Goal: Task Accomplishment & Management: Manage account settings

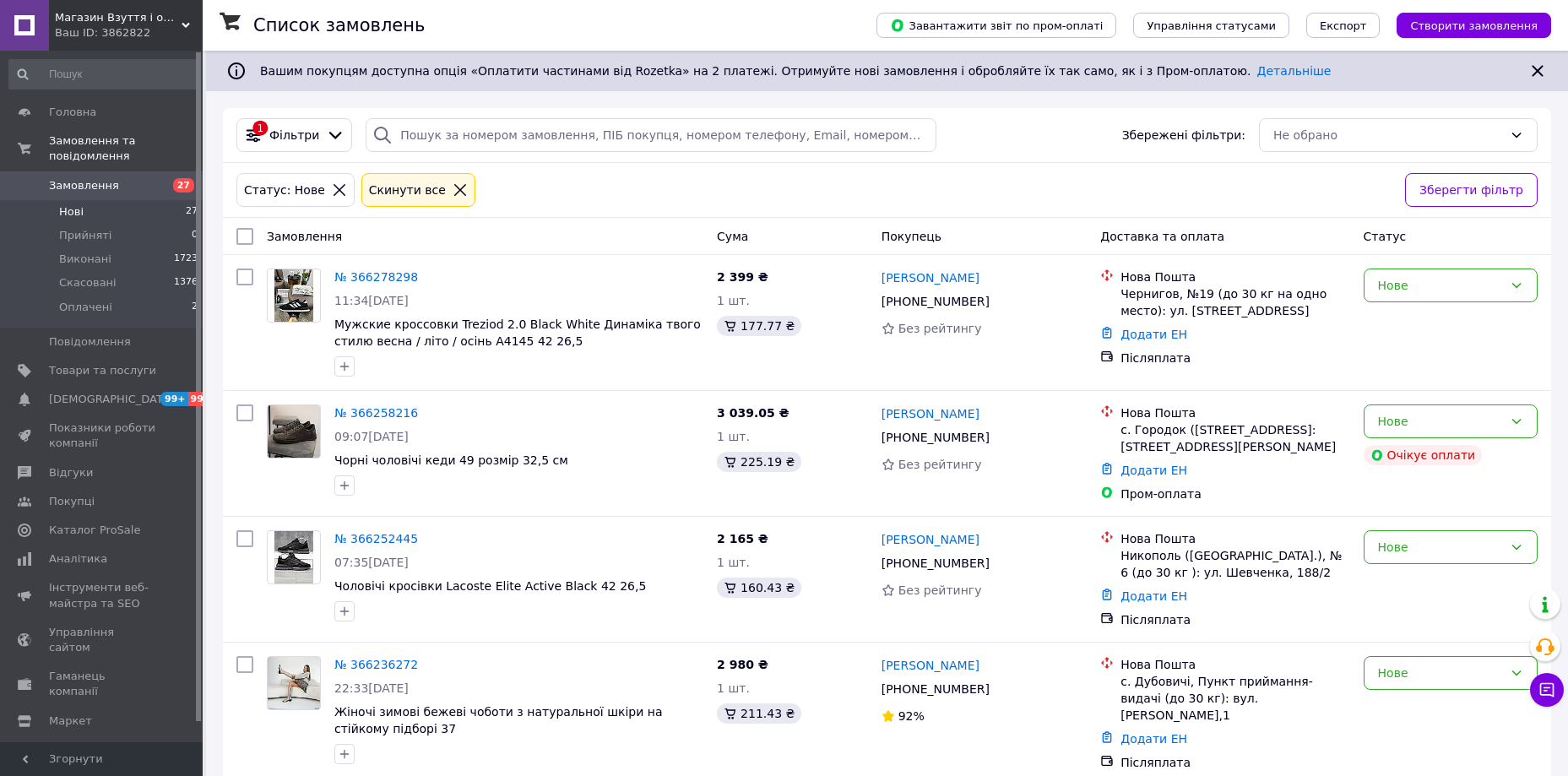
click at [454, 193] on icon at bounding box center [460, 190] width 12 height 12
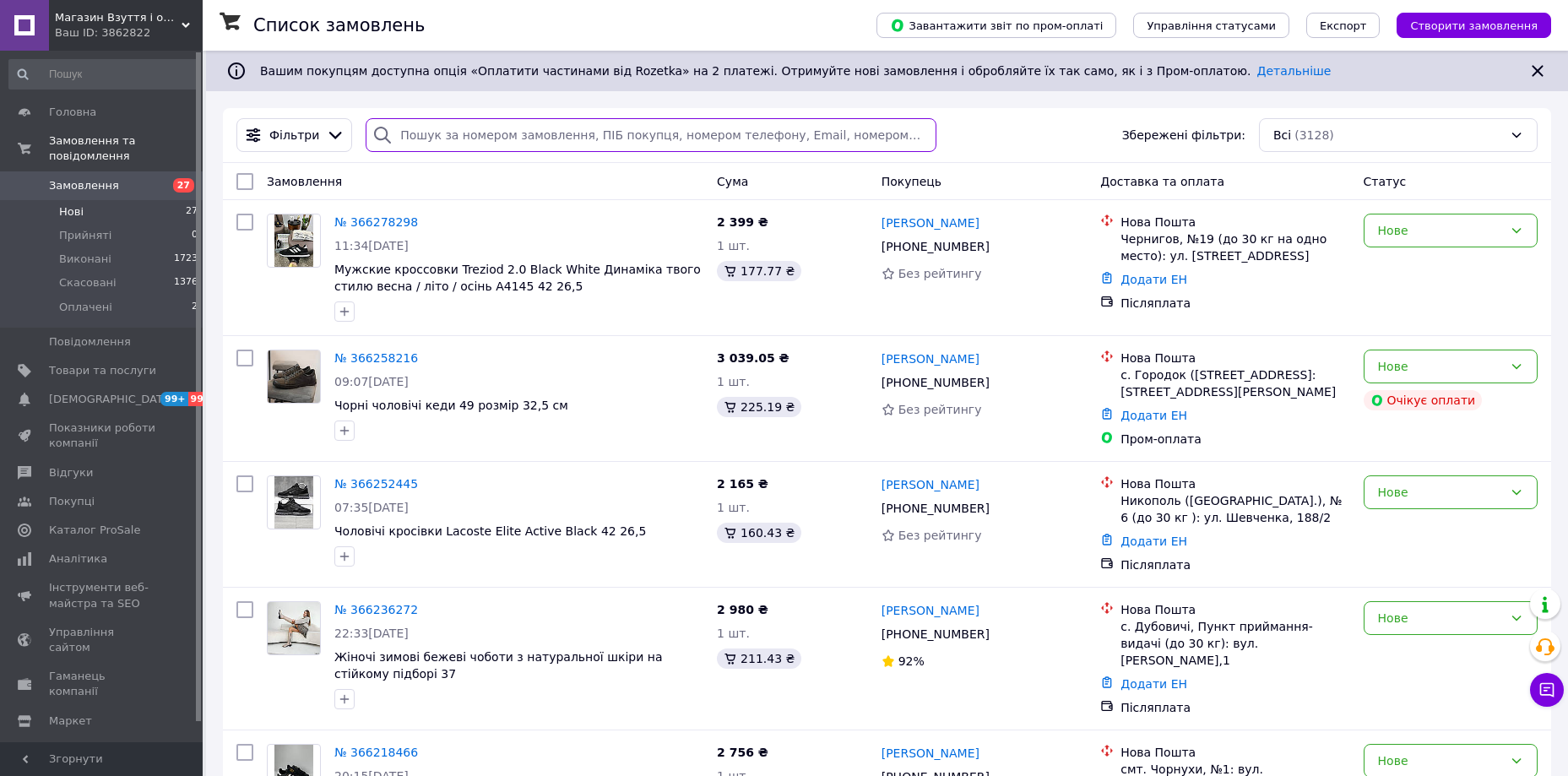
click at [483, 131] on input "search" at bounding box center [650, 134] width 571 height 34
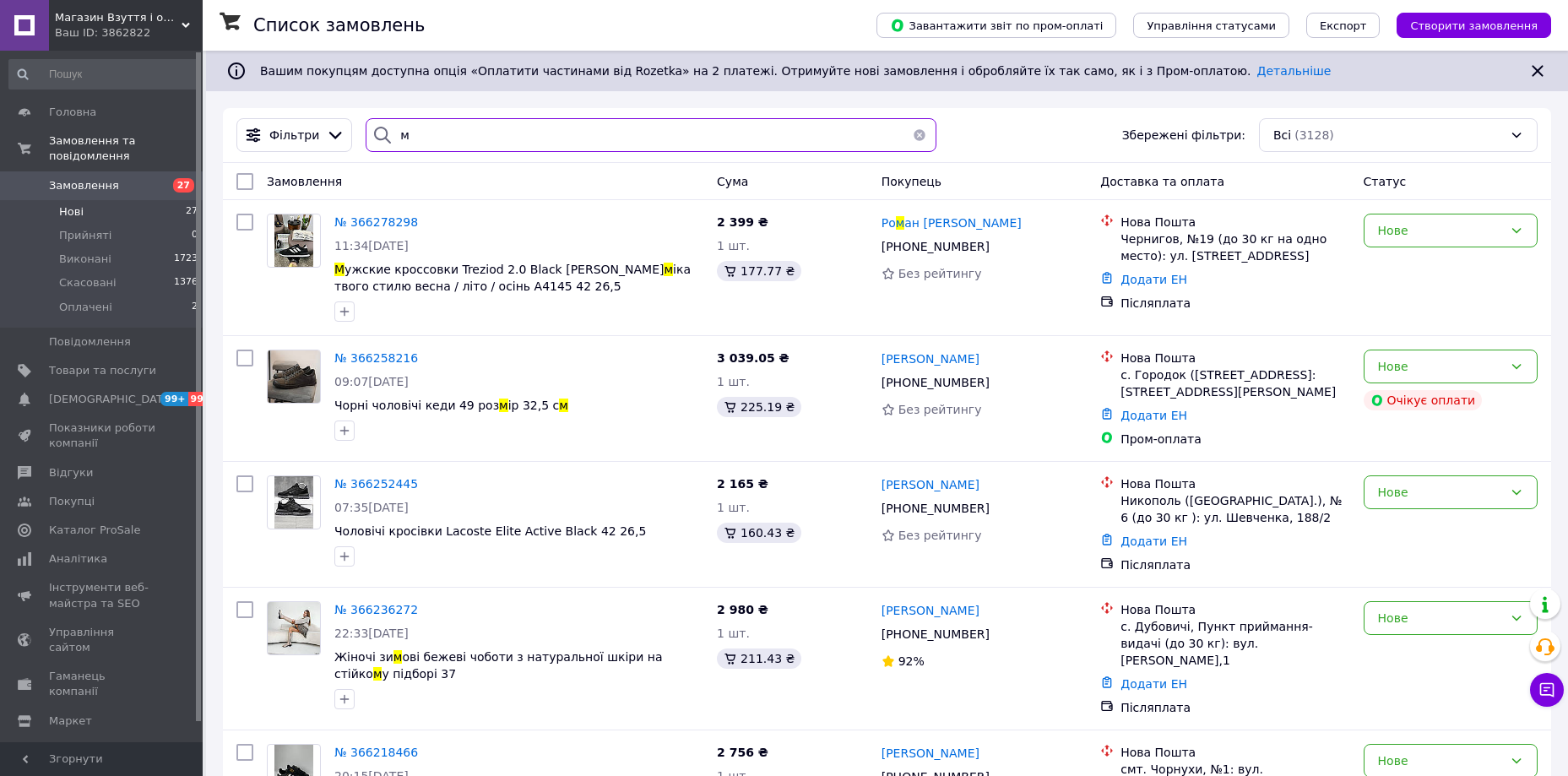
click at [483, 131] on input "м" at bounding box center [650, 134] width 571 height 34
paste input "364132757"
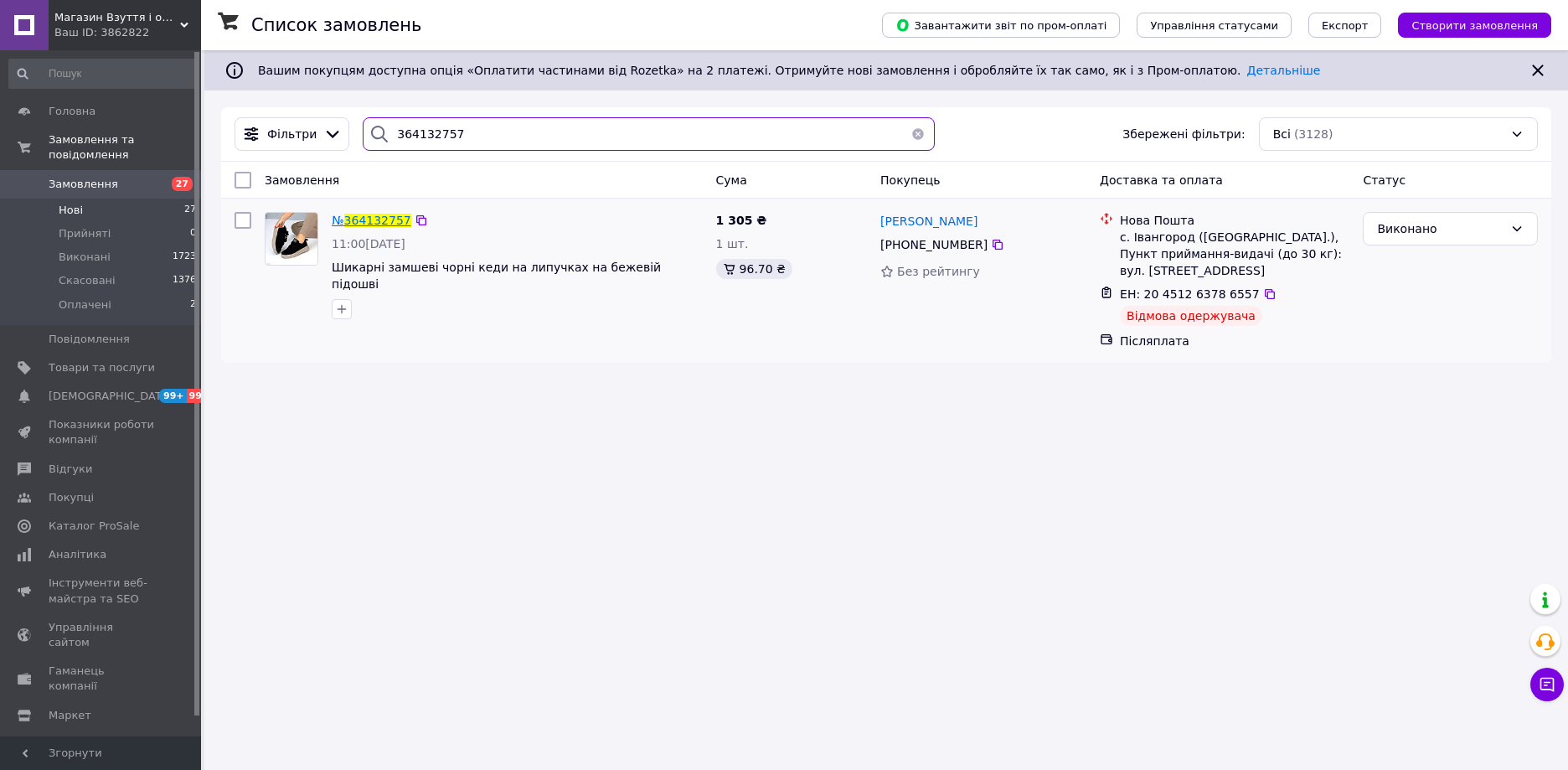
type input "364132757"
click at [388, 217] on span "364132757" at bounding box center [378, 220] width 67 height 14
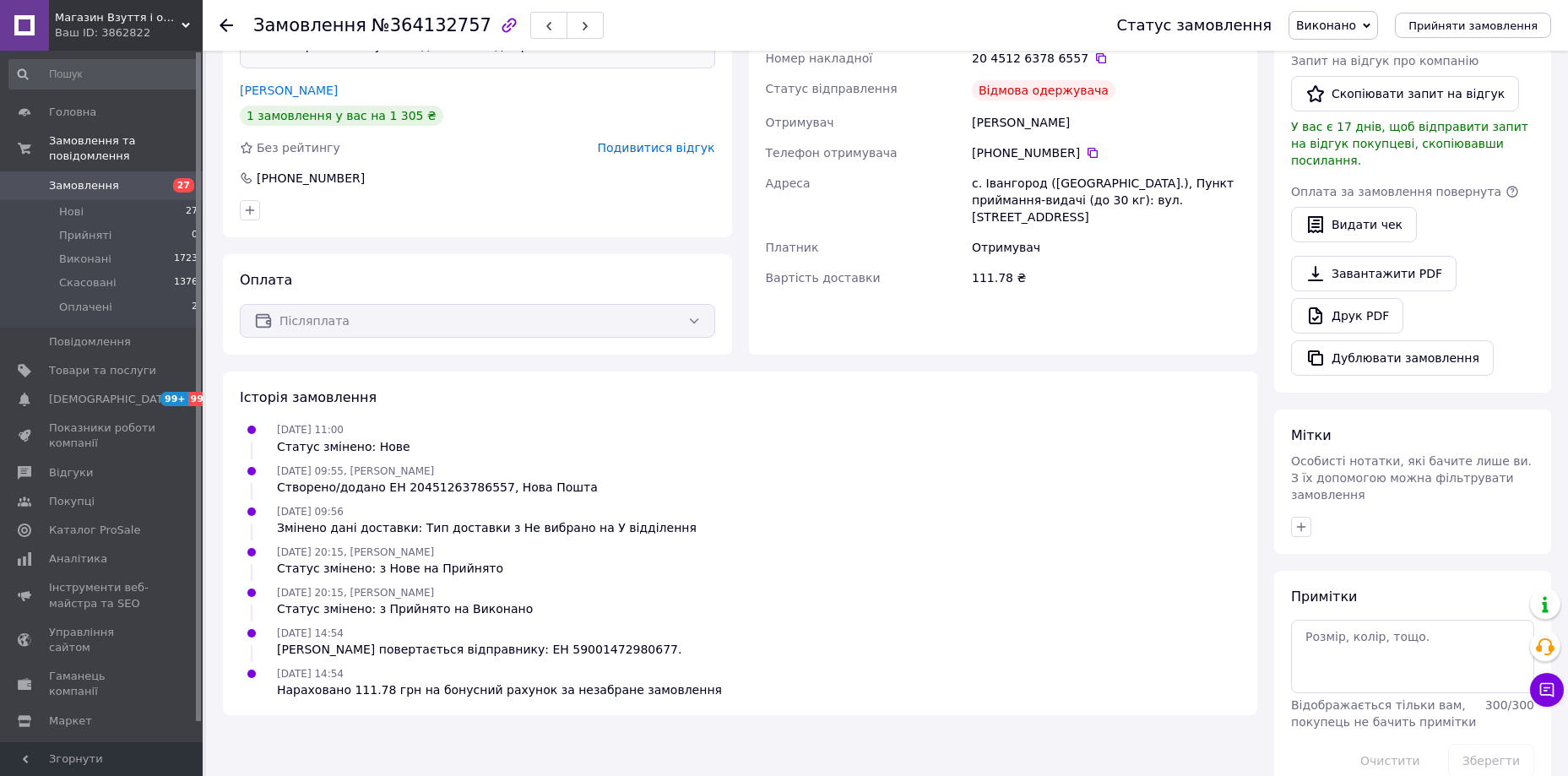
scroll to position [430, 0]
drag, startPoint x: 275, startPoint y: 675, endPoint x: 726, endPoint y: 688, distance: 451.2
click at [726, 688] on div "[DATE] 14:54 Нараховано 111.78 грн на бонусний рахунок за незабране замовлення" at bounding box center [740, 680] width 1014 height 34
copy div "[DATE] 14:54 Нараховано 111.78 грн на бонусний рахунок за незабране замовлення"
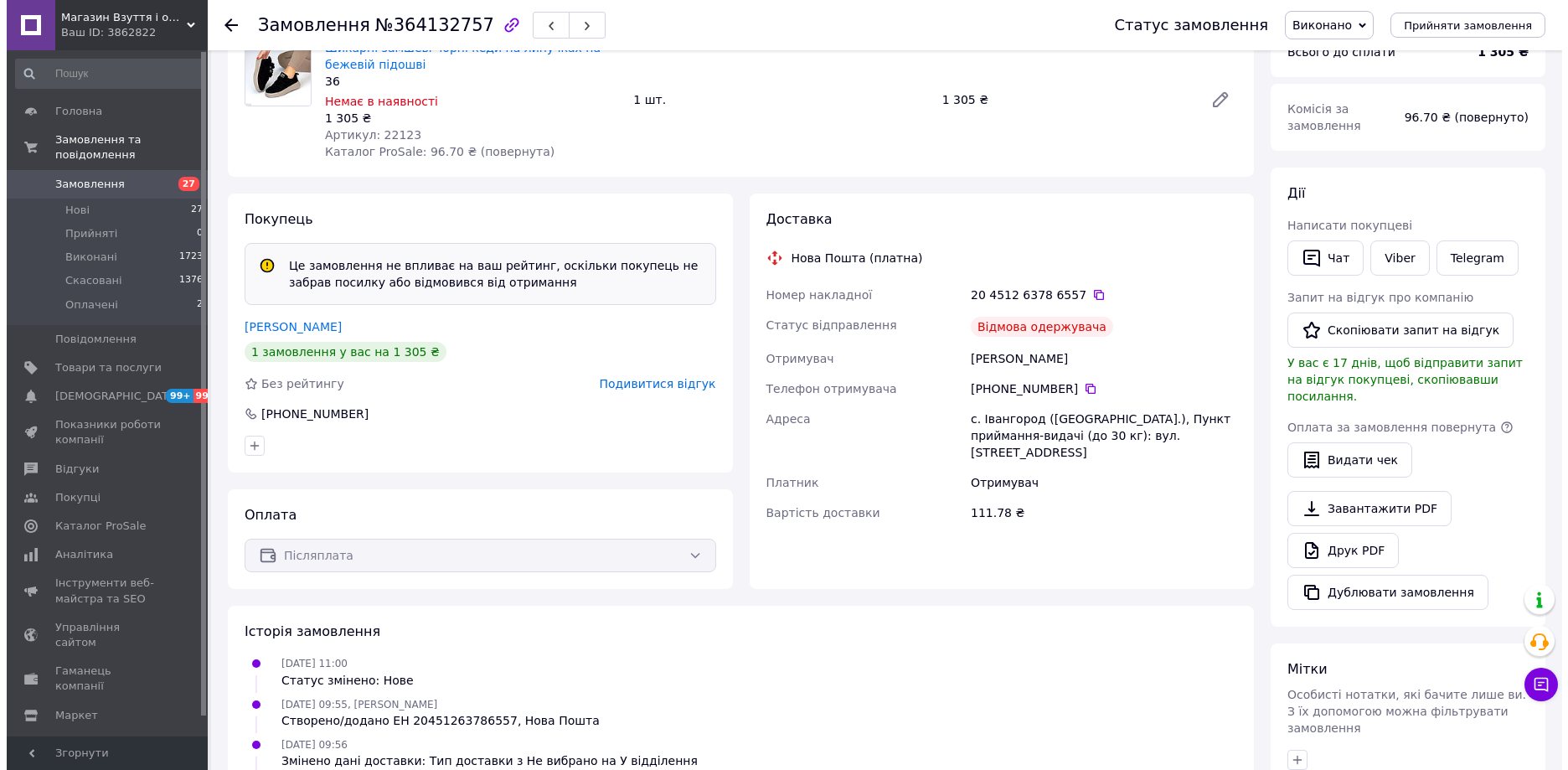
scroll to position [91, 0]
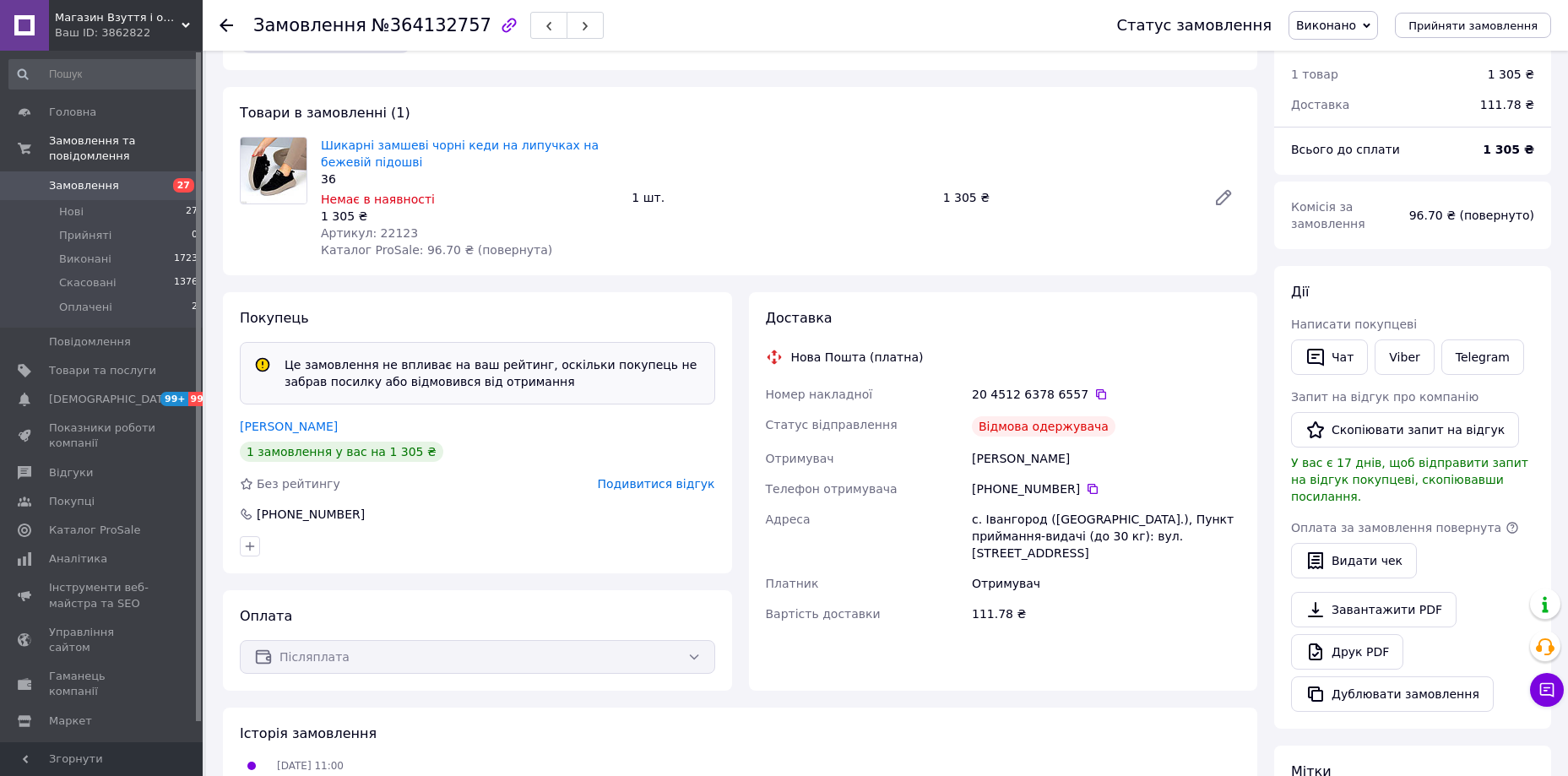
click at [682, 482] on span "Подивитися відгук" at bounding box center [656, 483] width 117 height 14
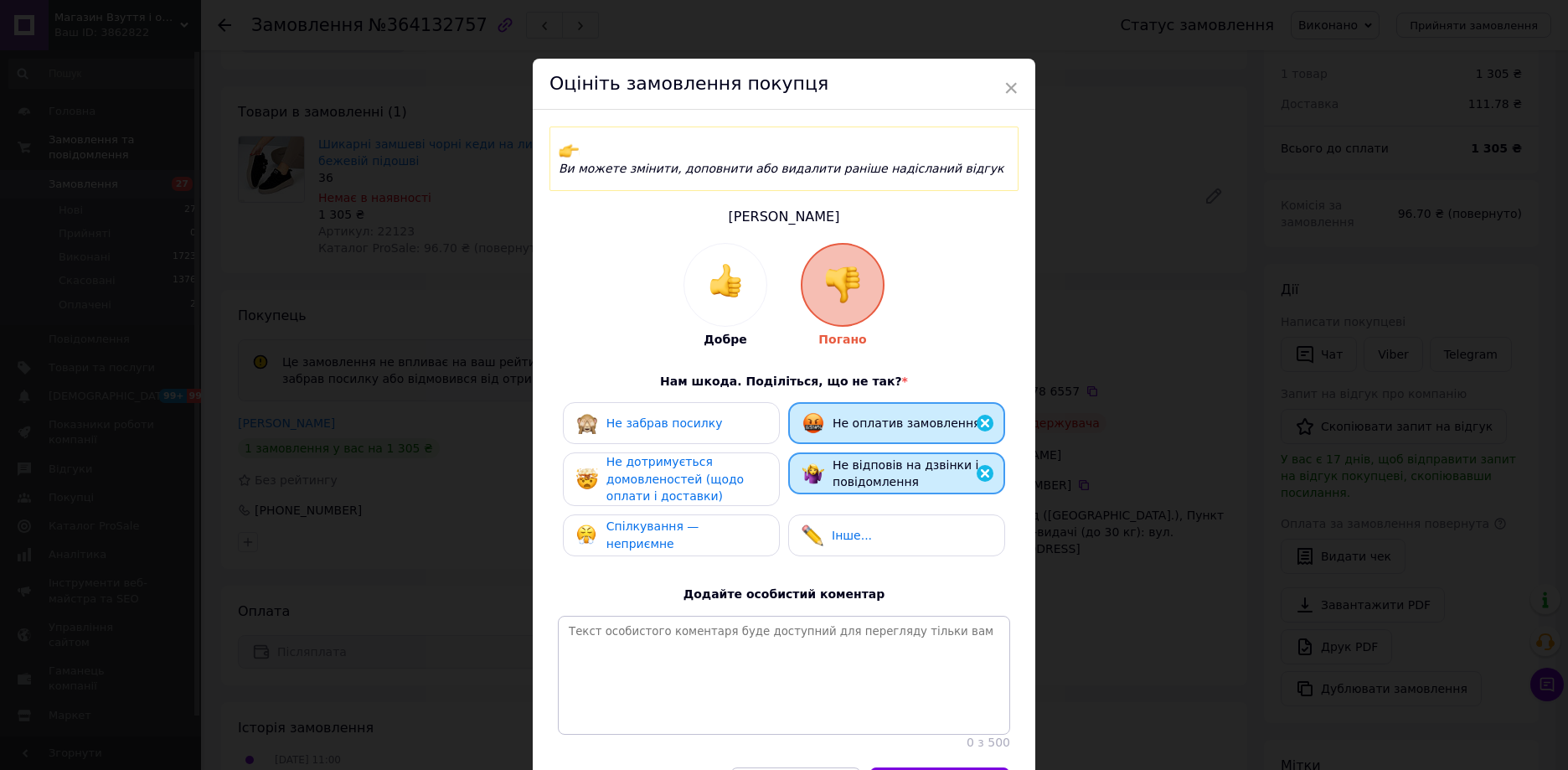
click at [729, 417] on div "Не забрав посилку" at bounding box center [671, 423] width 217 height 41
drag, startPoint x: 730, startPoint y: 457, endPoint x: 731, endPoint y: 465, distance: 8.1
click at [731, 465] on div "Не дотримується домовленостей (щодо оплати і доставки)" at bounding box center [686, 480] width 160 height 52
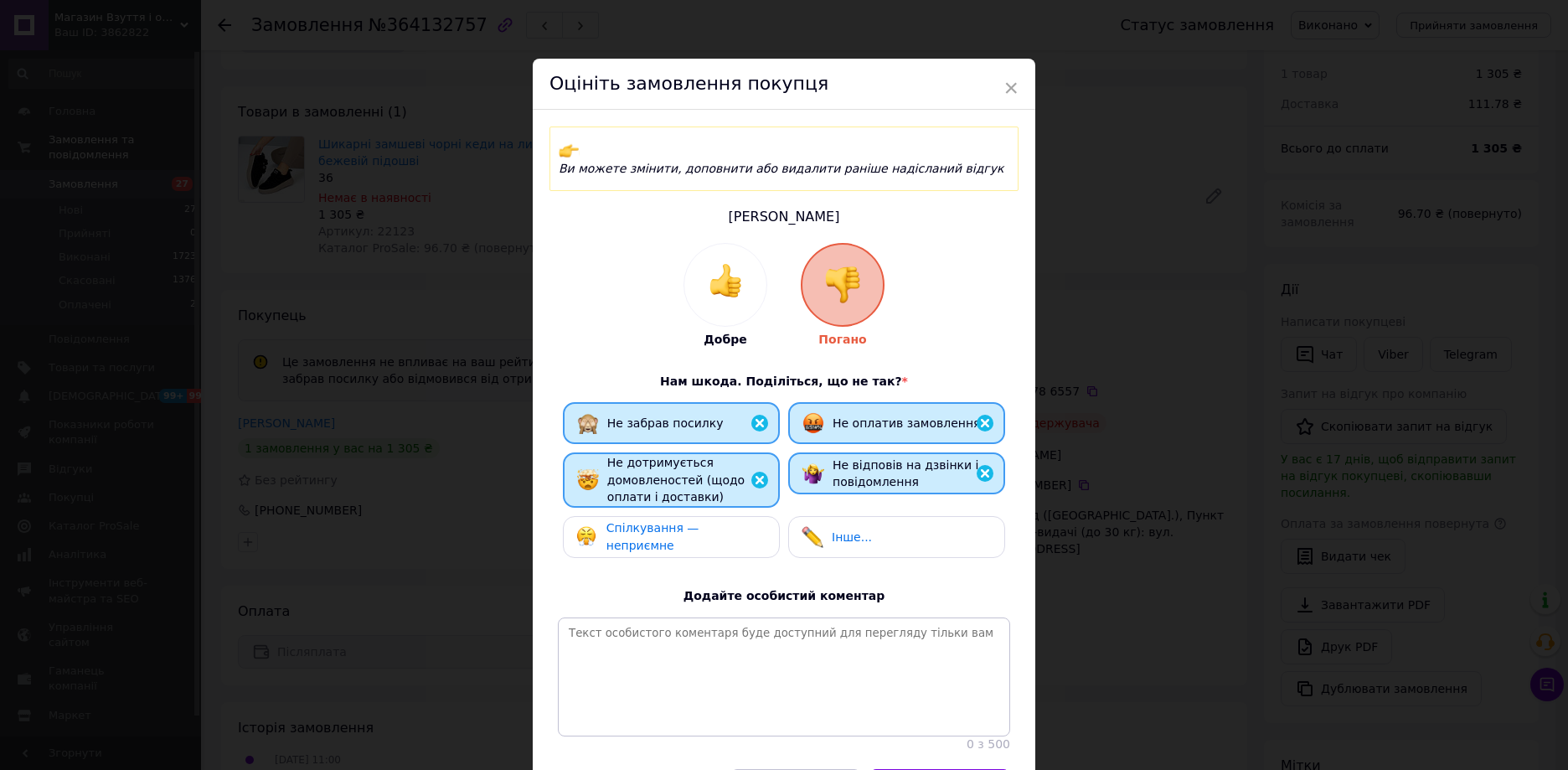
drag, startPoint x: 743, startPoint y: 530, endPoint x: 782, endPoint y: 580, distance: 63.4
click at [743, 532] on div "Спілкування — неприємне" at bounding box center [671, 537] width 217 height 41
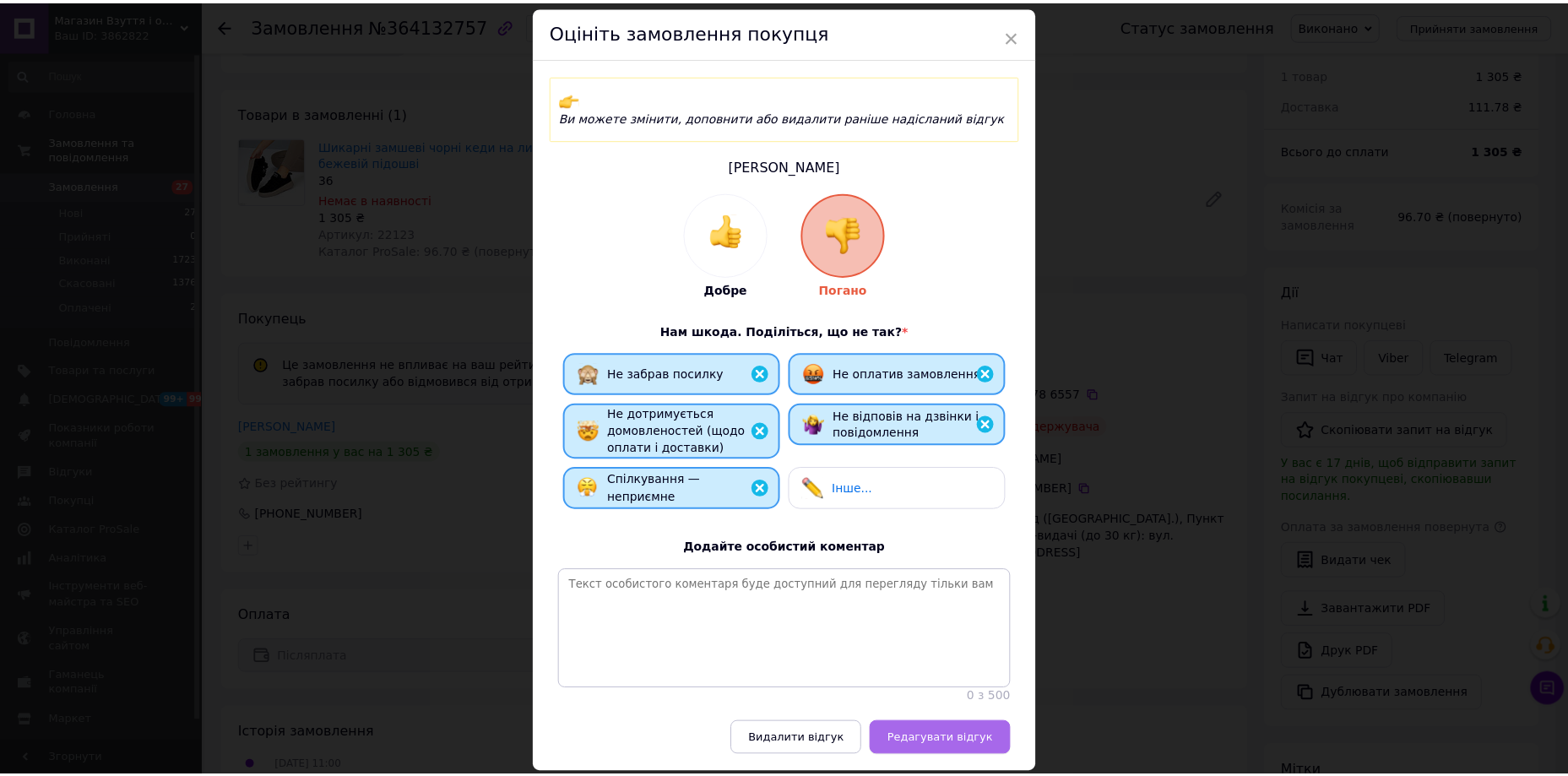
scroll to position [104, 0]
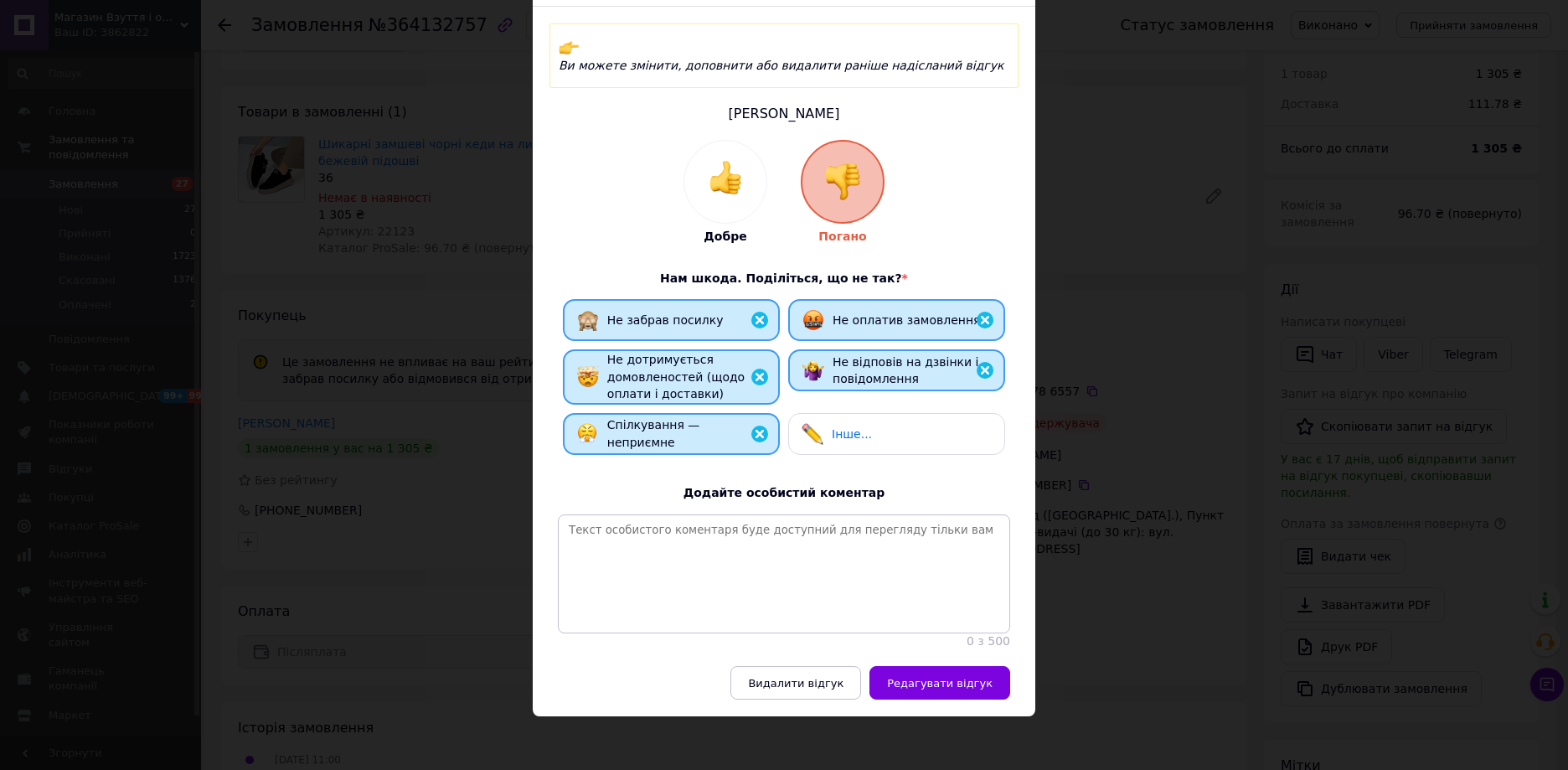
drag, startPoint x: 946, startPoint y: 678, endPoint x: 914, endPoint y: 705, distance: 41.9
click at [946, 683] on span "Редагувати відгук" at bounding box center [939, 683] width 105 height 13
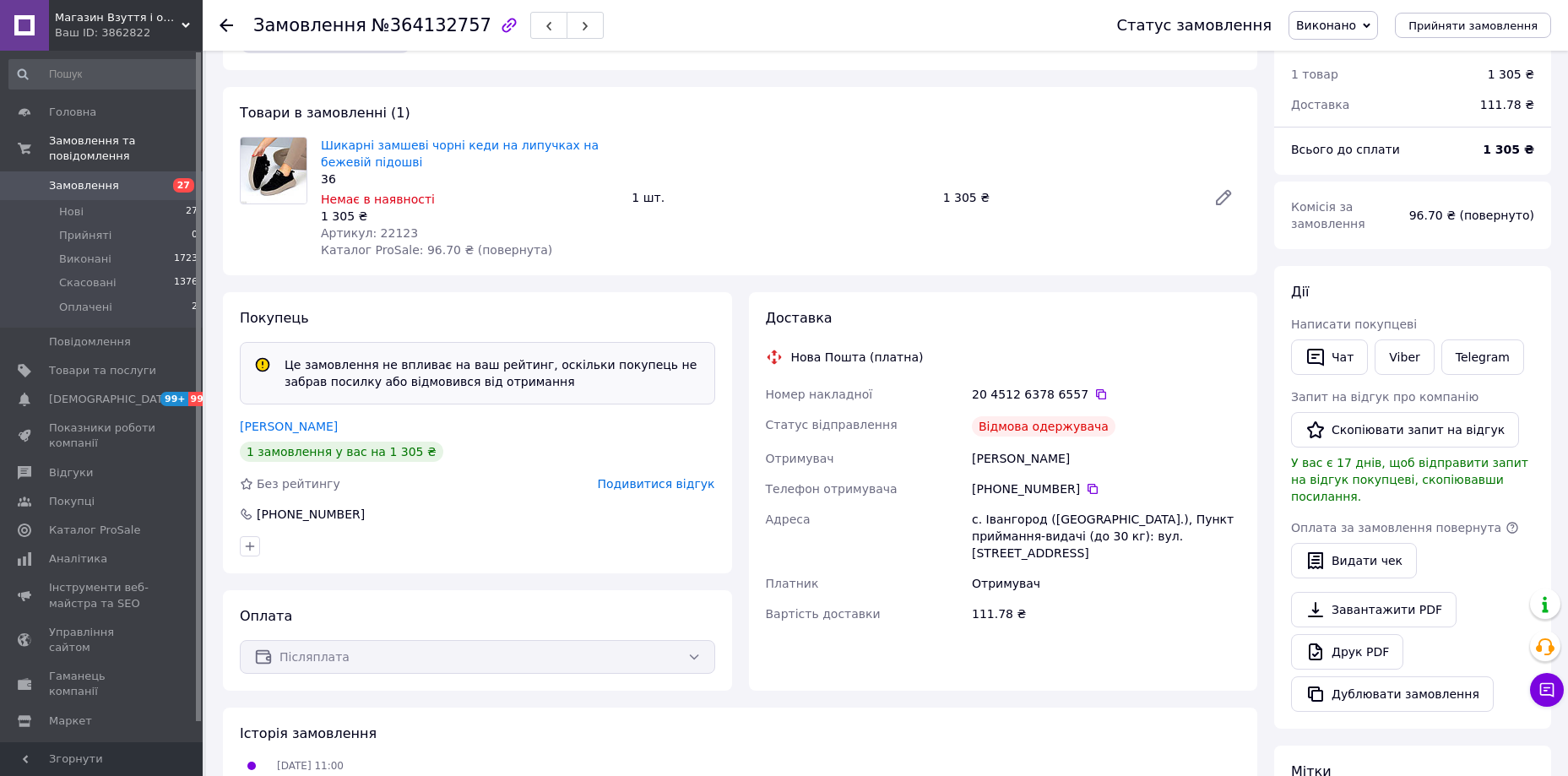
click at [74, 178] on span "Замовлення" at bounding box center [84, 185] width 70 height 15
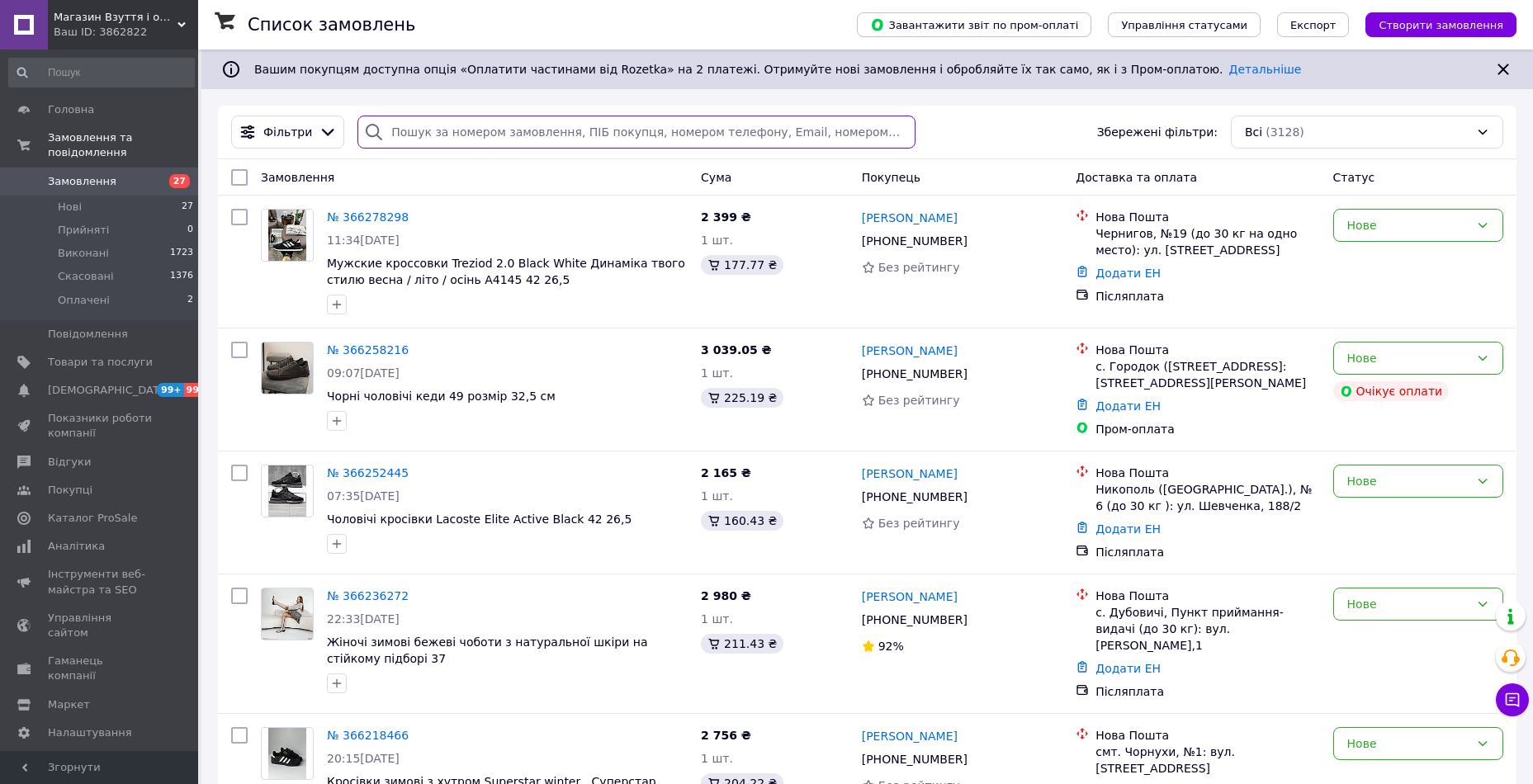
click at [608, 127] on input "search" at bounding box center [636, 131] width 558 height 33
paste input "866426255"
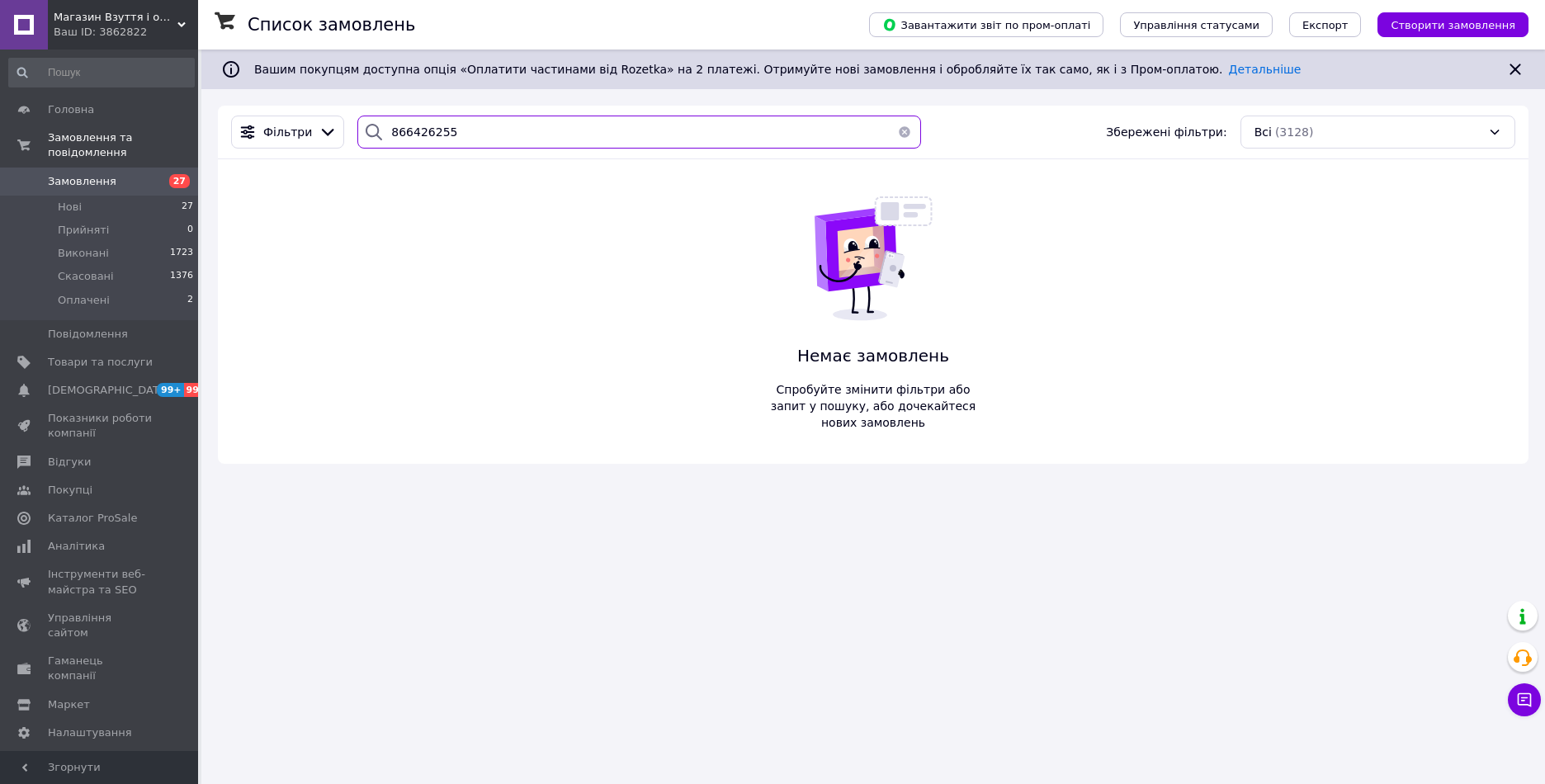
drag, startPoint x: 522, startPoint y: 125, endPoint x: 198, endPoint y: 99, distance: 325.0
click at [198, 99] on div "Список замовлень Завантажити звіт по пром-оплаті Управління статусами Експорт С…" at bounding box center [772, 392] width 1545 height 784
paste input "364043058"
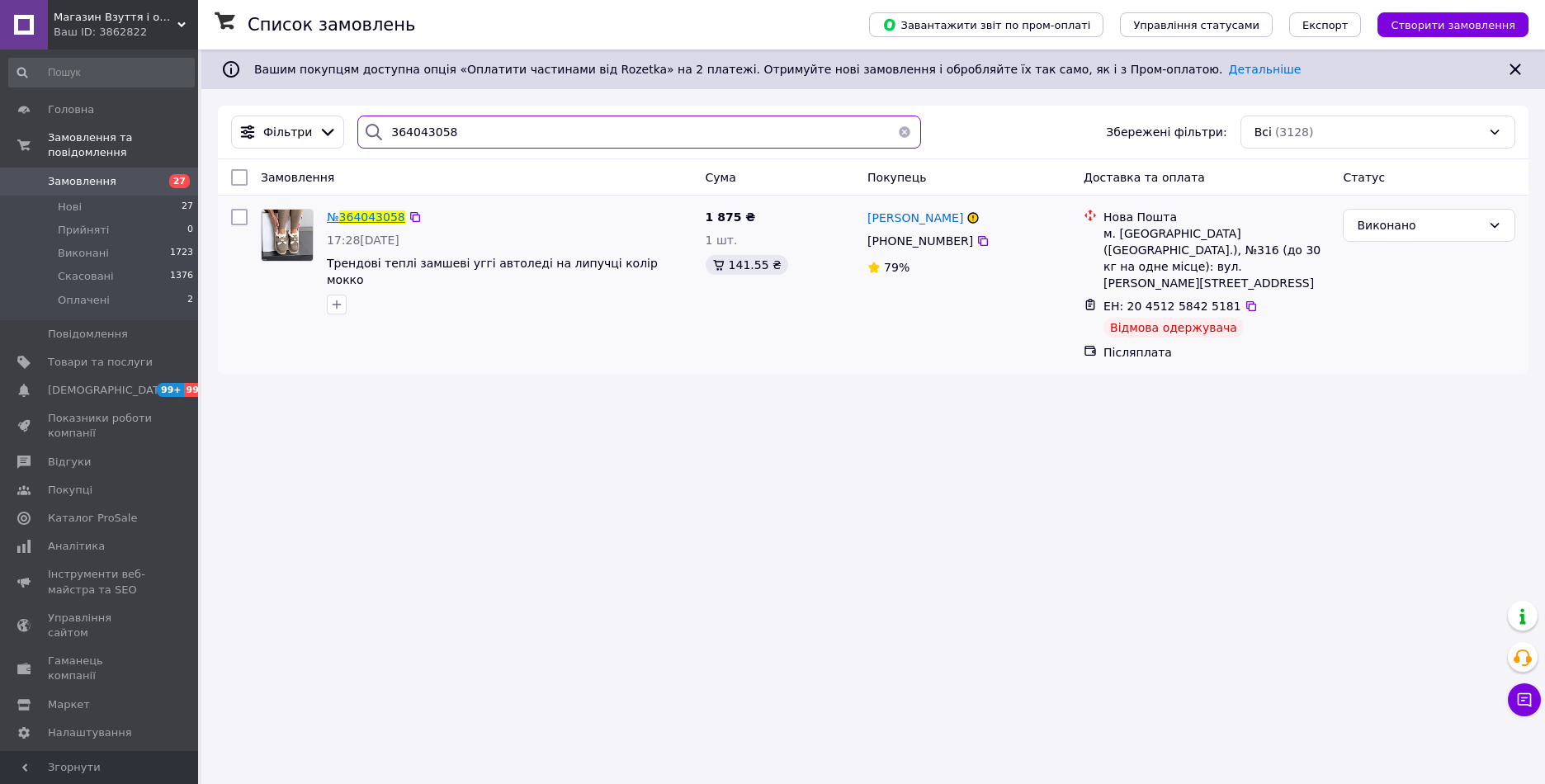
type input "364043058"
click at [379, 216] on span "364043058" at bounding box center [372, 217] width 66 height 13
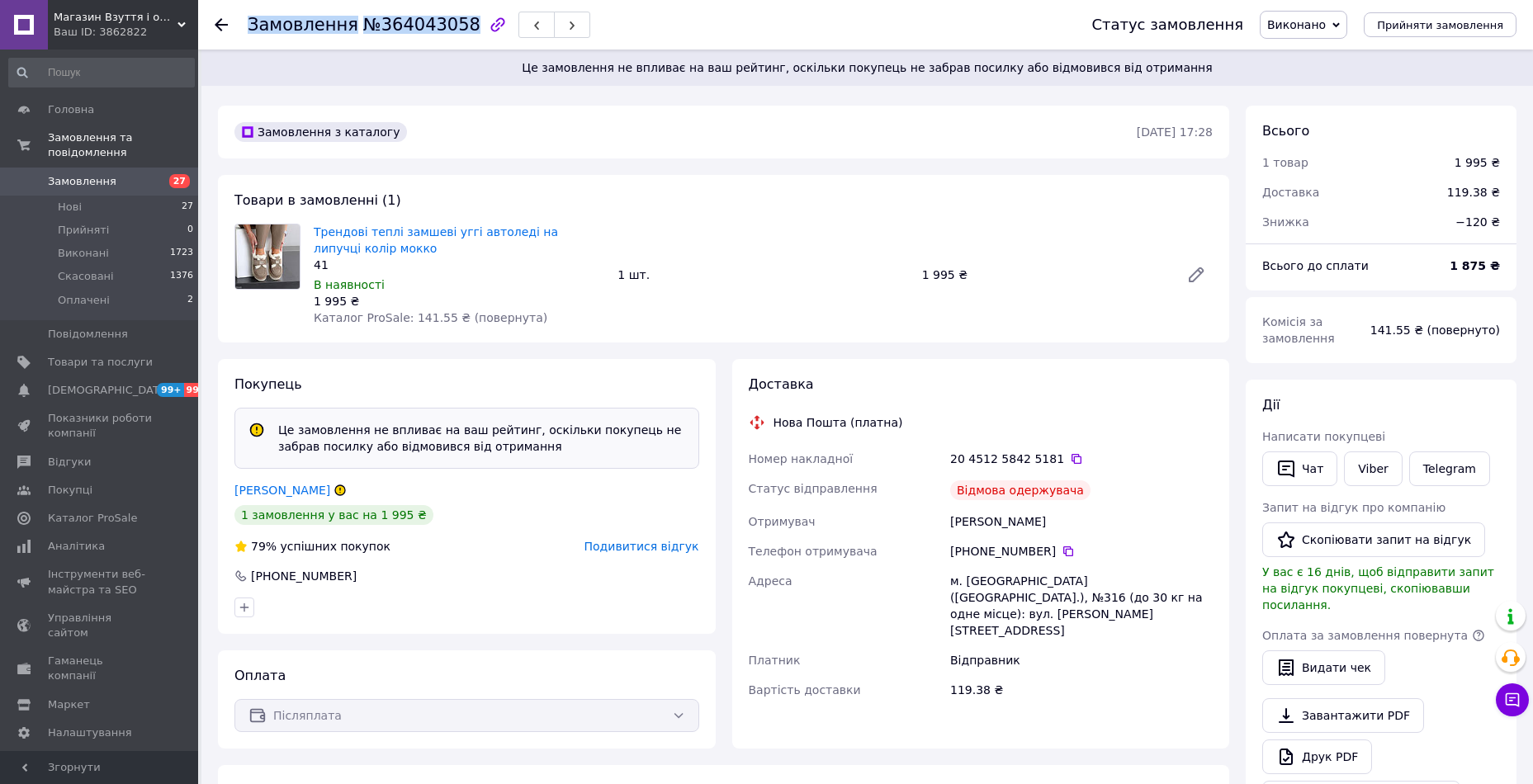
drag, startPoint x: 452, startPoint y: 21, endPoint x: 250, endPoint y: 20, distance: 202.0
click at [250, 20] on h1 "Замовлення №364043058" at bounding box center [364, 25] width 233 height 20
copy h1 "Замовлення №364043058"
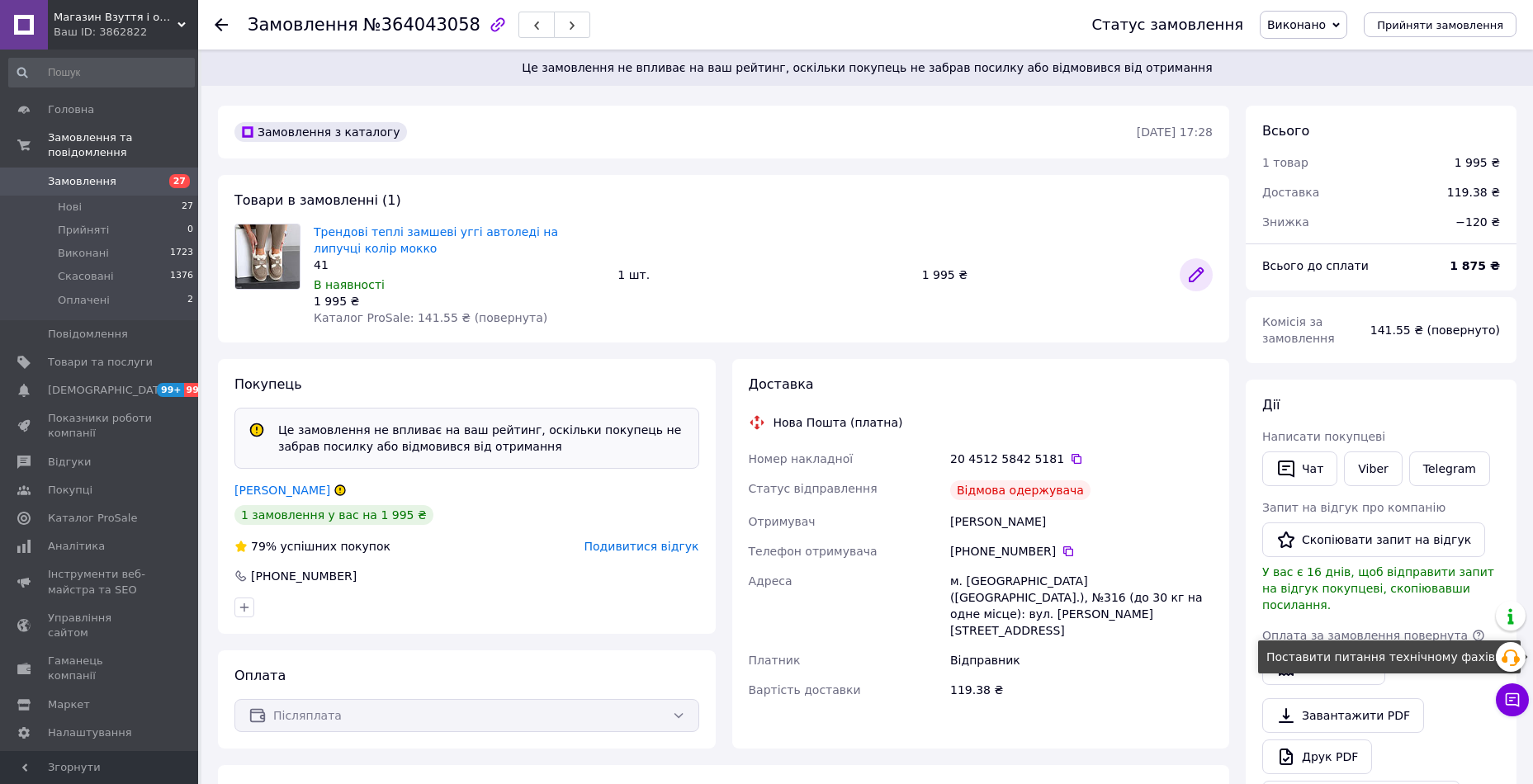
click at [1513, 659] on icon at bounding box center [1511, 658] width 20 height 20
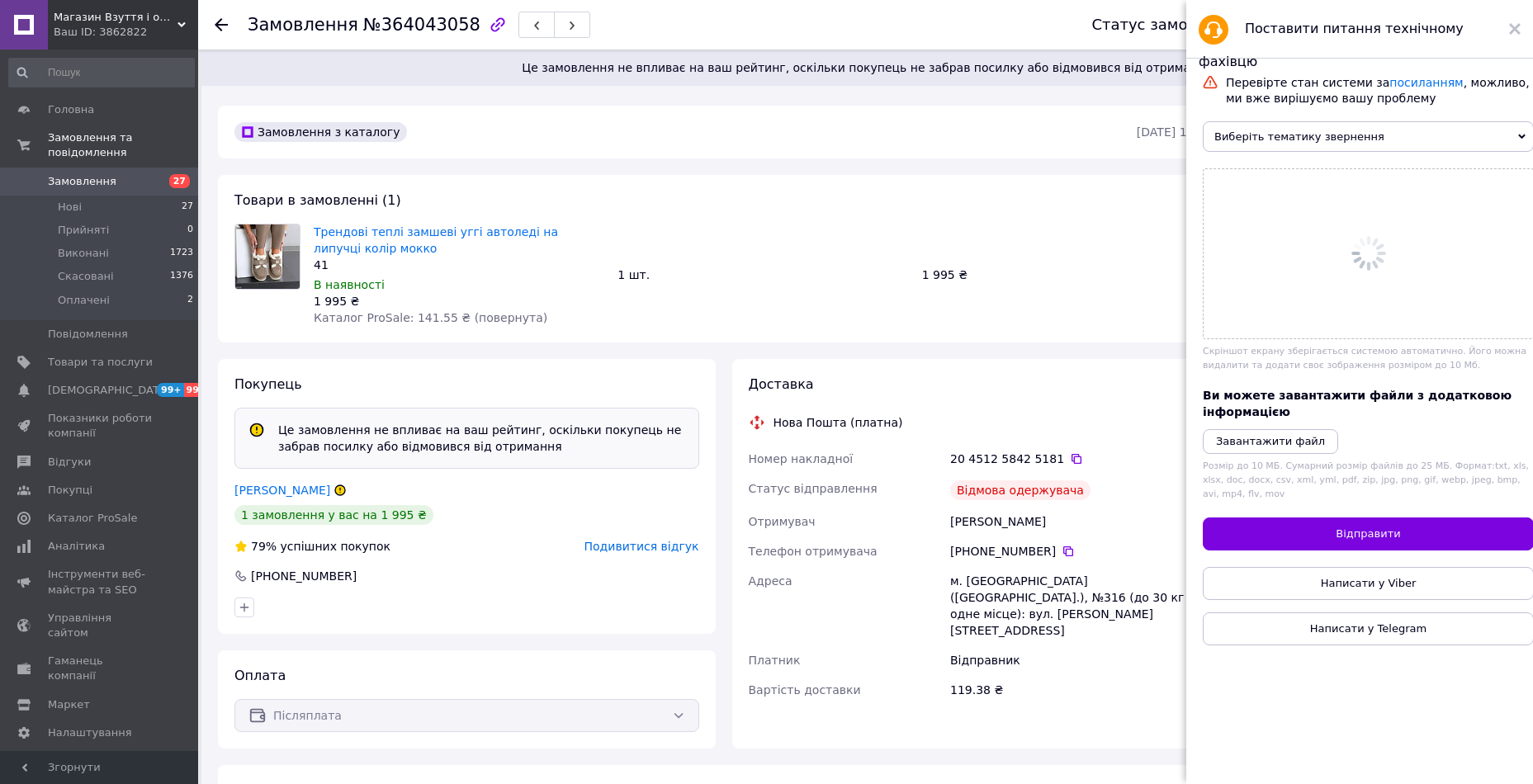
click at [1281, 138] on span "Виберіть тематику звернення" at bounding box center [1368, 137] width 331 height 30
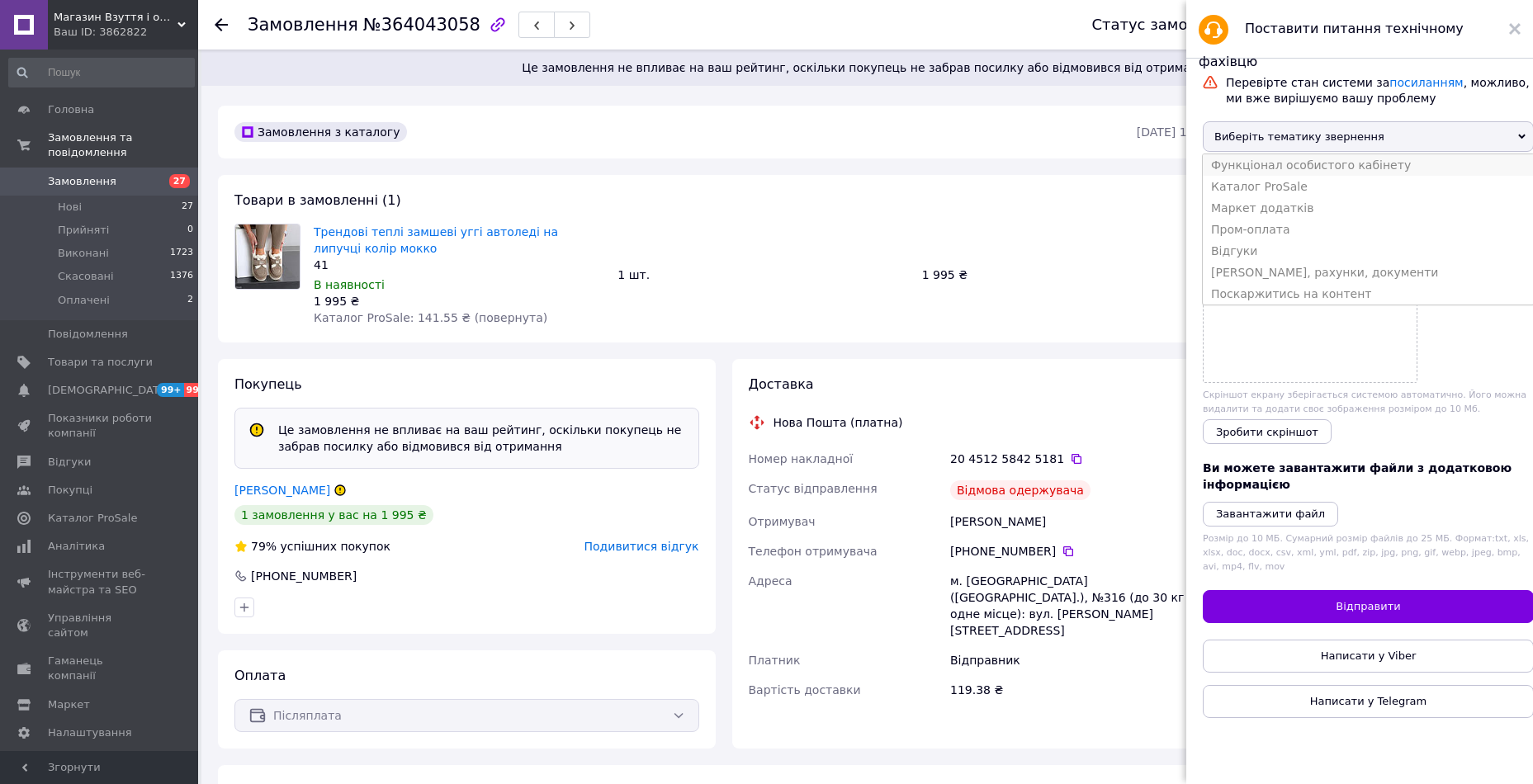
click at [1265, 176] on li "Функціонал особистого кабінету" at bounding box center [1368, 165] width 331 height 21
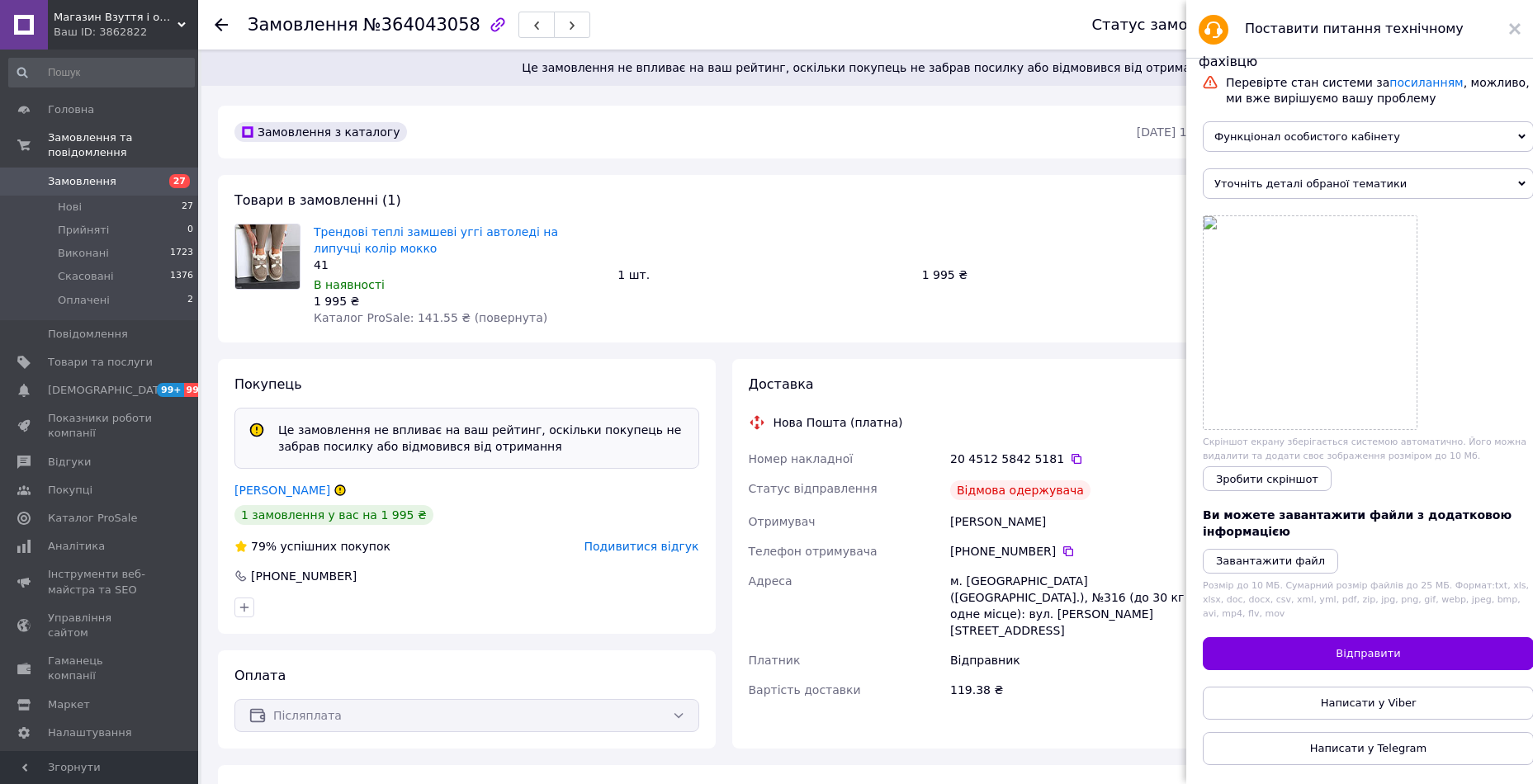
click at [1258, 194] on span "Уточніть деталі обраної тематики" at bounding box center [1368, 184] width 331 height 30
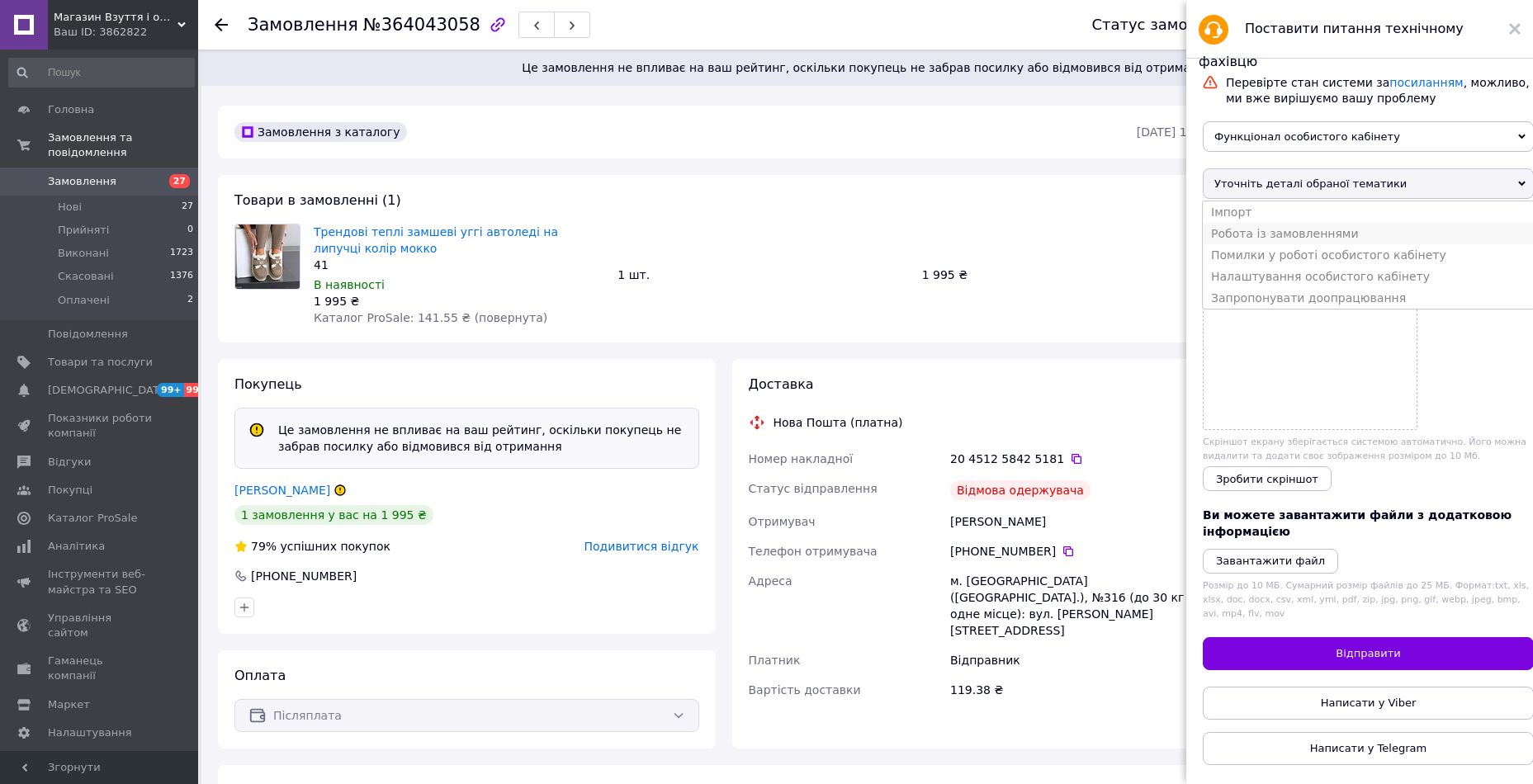
click at [1248, 241] on li "Робота із замовленнями" at bounding box center [1368, 234] width 331 height 21
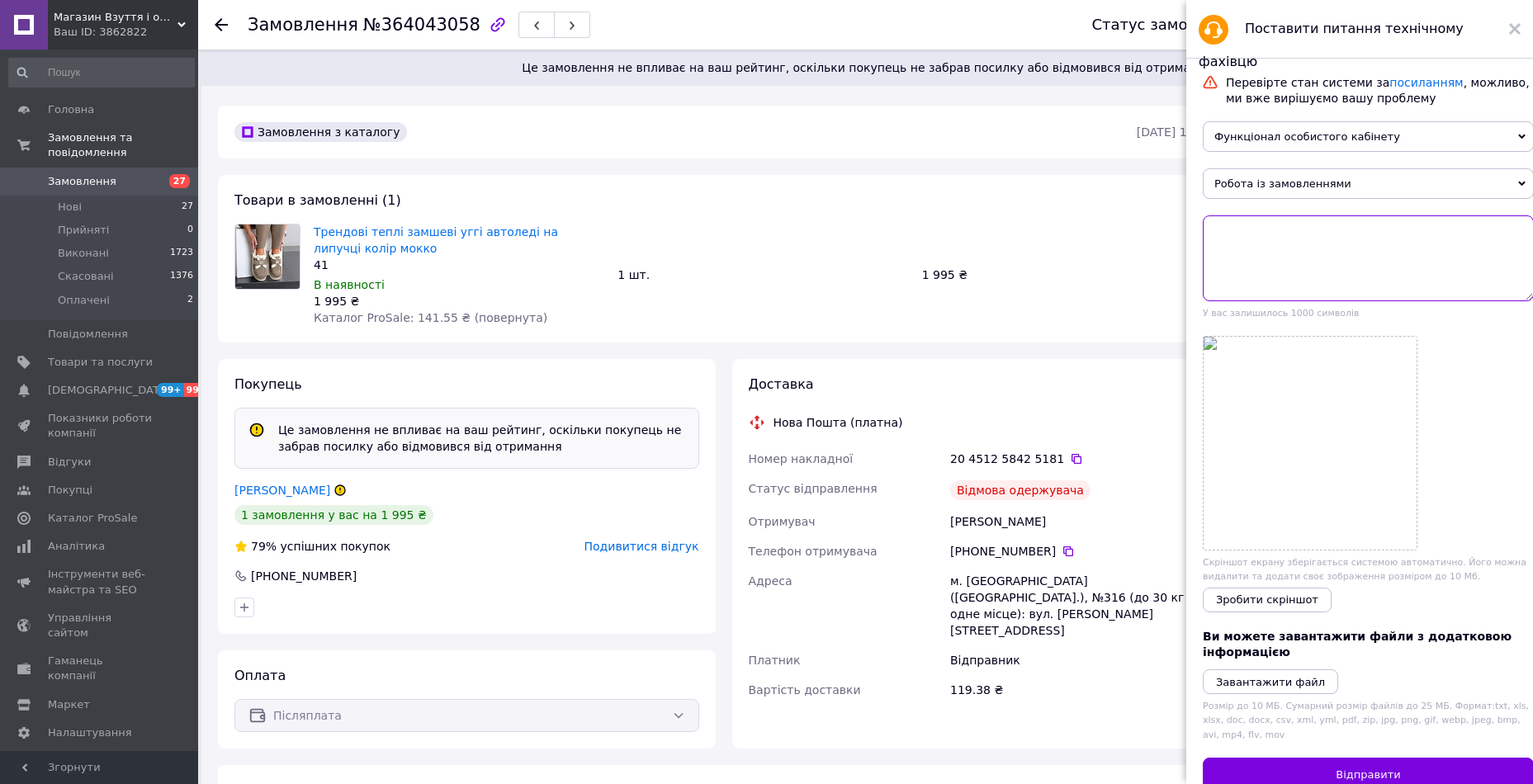
click at [1248, 253] on textarea at bounding box center [1368, 258] width 331 height 86
paste textarea "Замовлення№364043058"
paste textarea "ненараховано за незабір !"
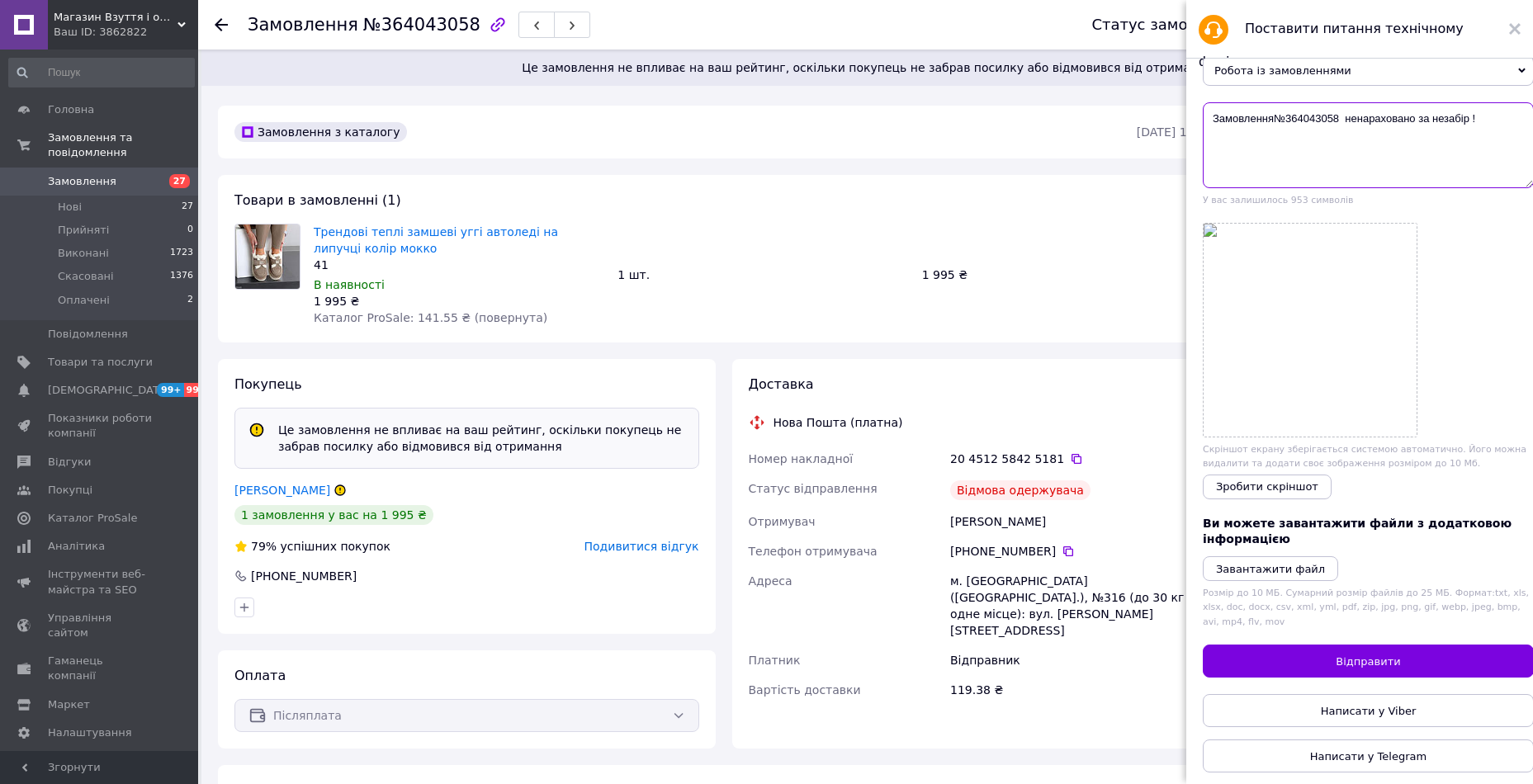
scroll to position [132, 0]
type textarea "Замовлення№364043058 ненараховано за незабір !"
click at [1379, 646] on button "Відправити" at bounding box center [1368, 661] width 331 height 33
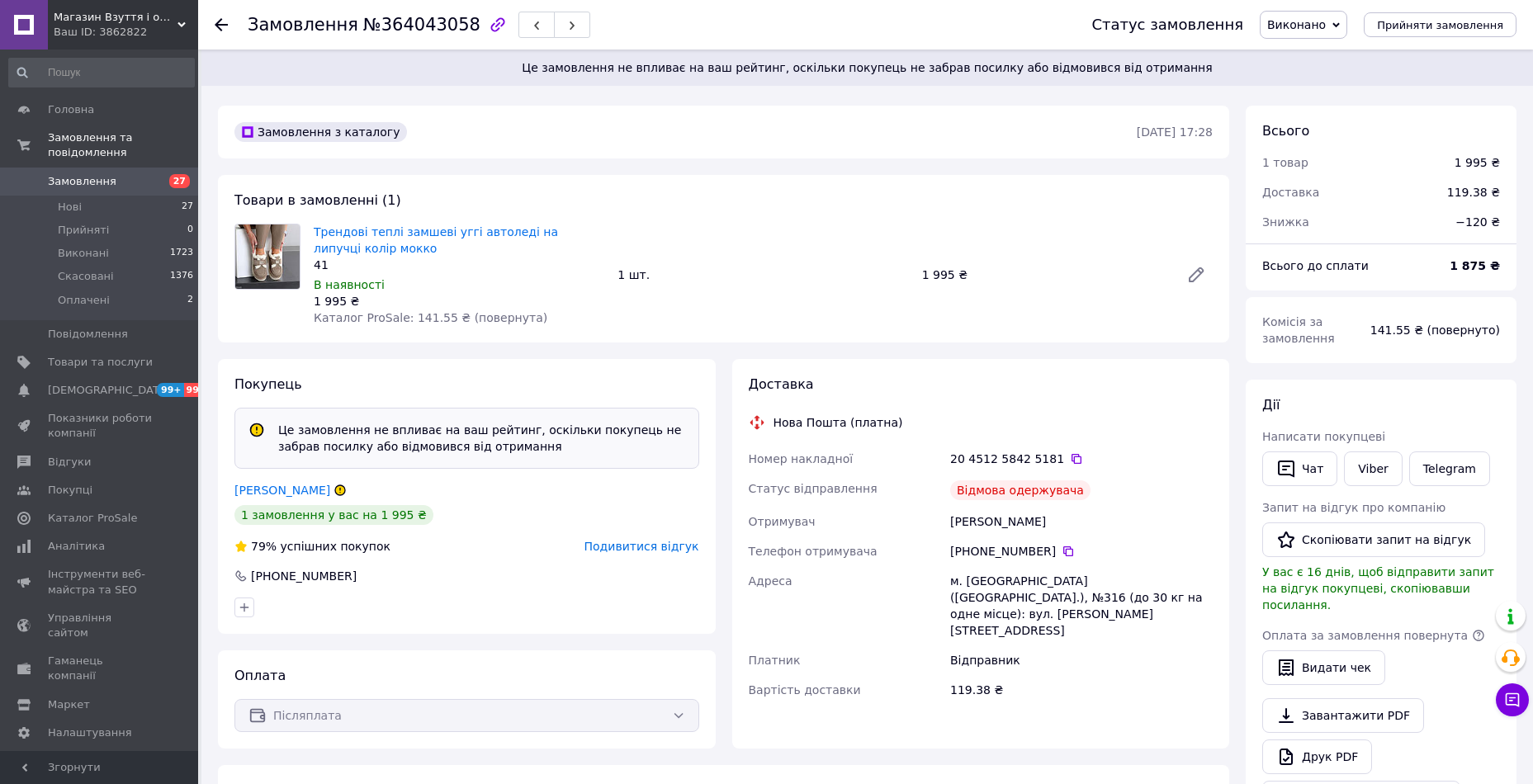
click at [70, 168] on link "Замовлення 27" at bounding box center [101, 182] width 203 height 28
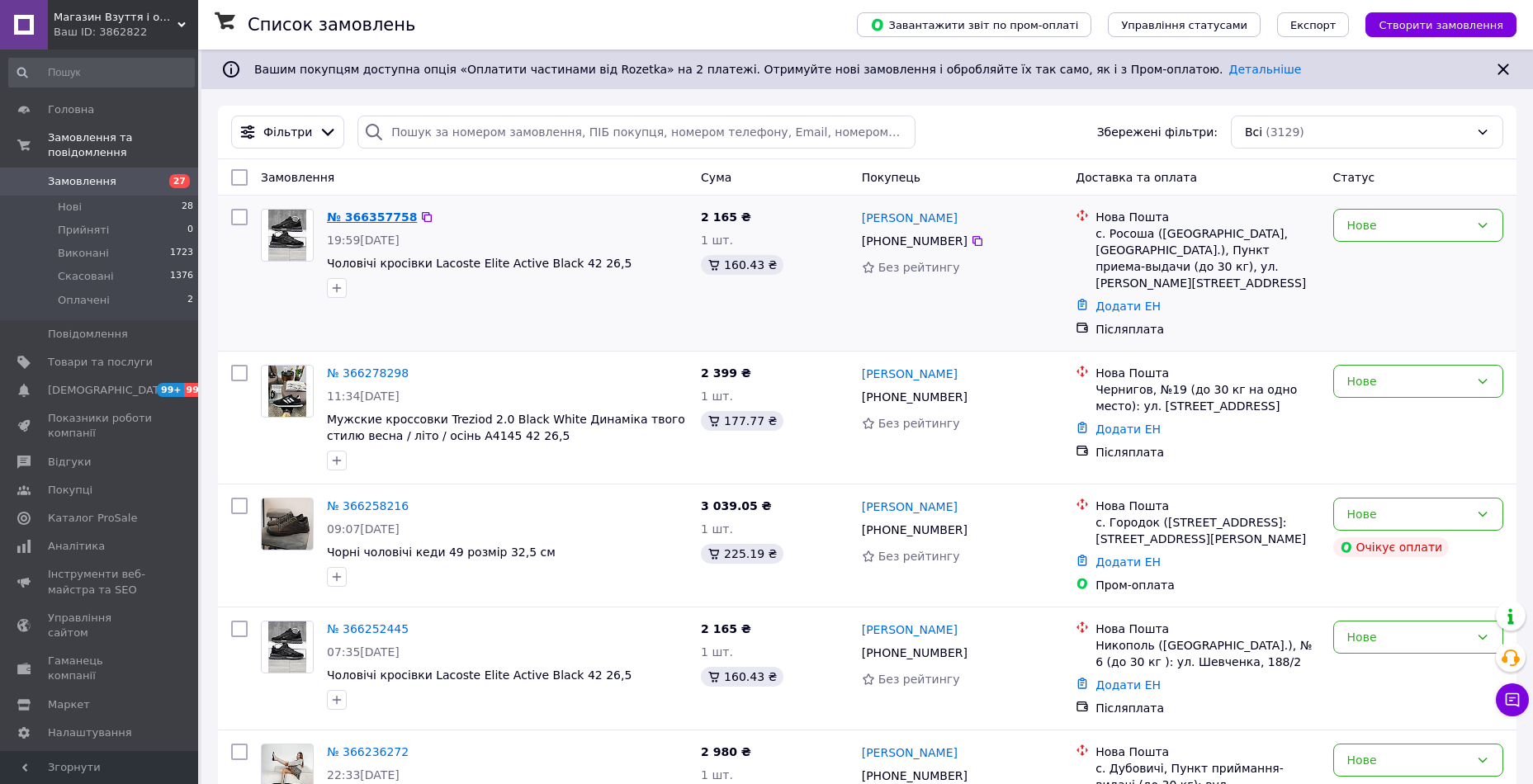
click at [368, 210] on link "№ 366357758" at bounding box center [371, 217] width 90 height 13
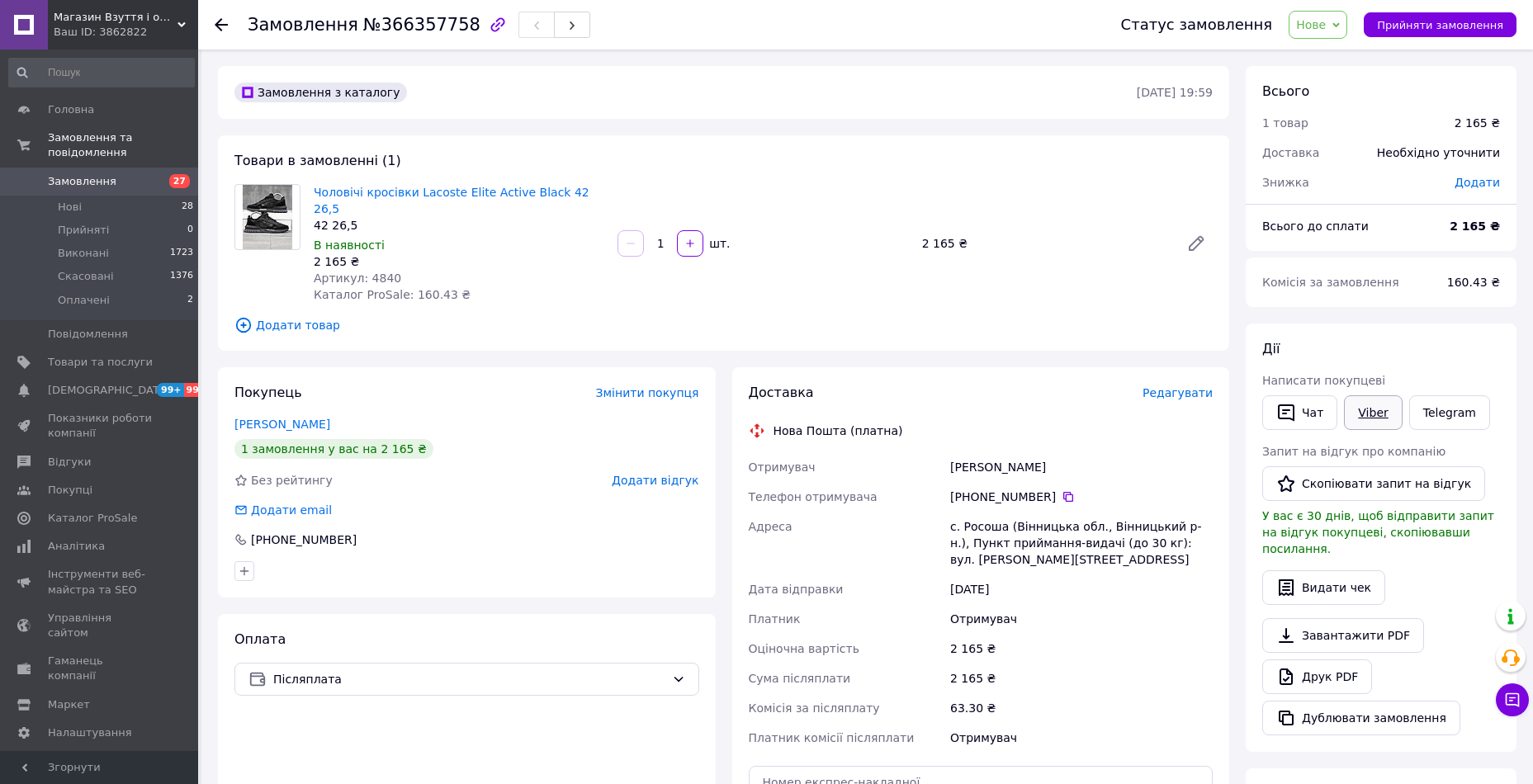
click at [1371, 408] on link "Viber" at bounding box center [1372, 412] width 58 height 35
click at [1375, 415] on link "Viber" at bounding box center [1372, 412] width 58 height 35
click at [1375, 411] on link "Viber" at bounding box center [1372, 412] width 58 height 35
drag, startPoint x: 463, startPoint y: 92, endPoint x: 479, endPoint y: 126, distance: 37.6
click at [463, 92] on div "Замовлення з каталогу" at bounding box center [684, 92] width 906 height 27
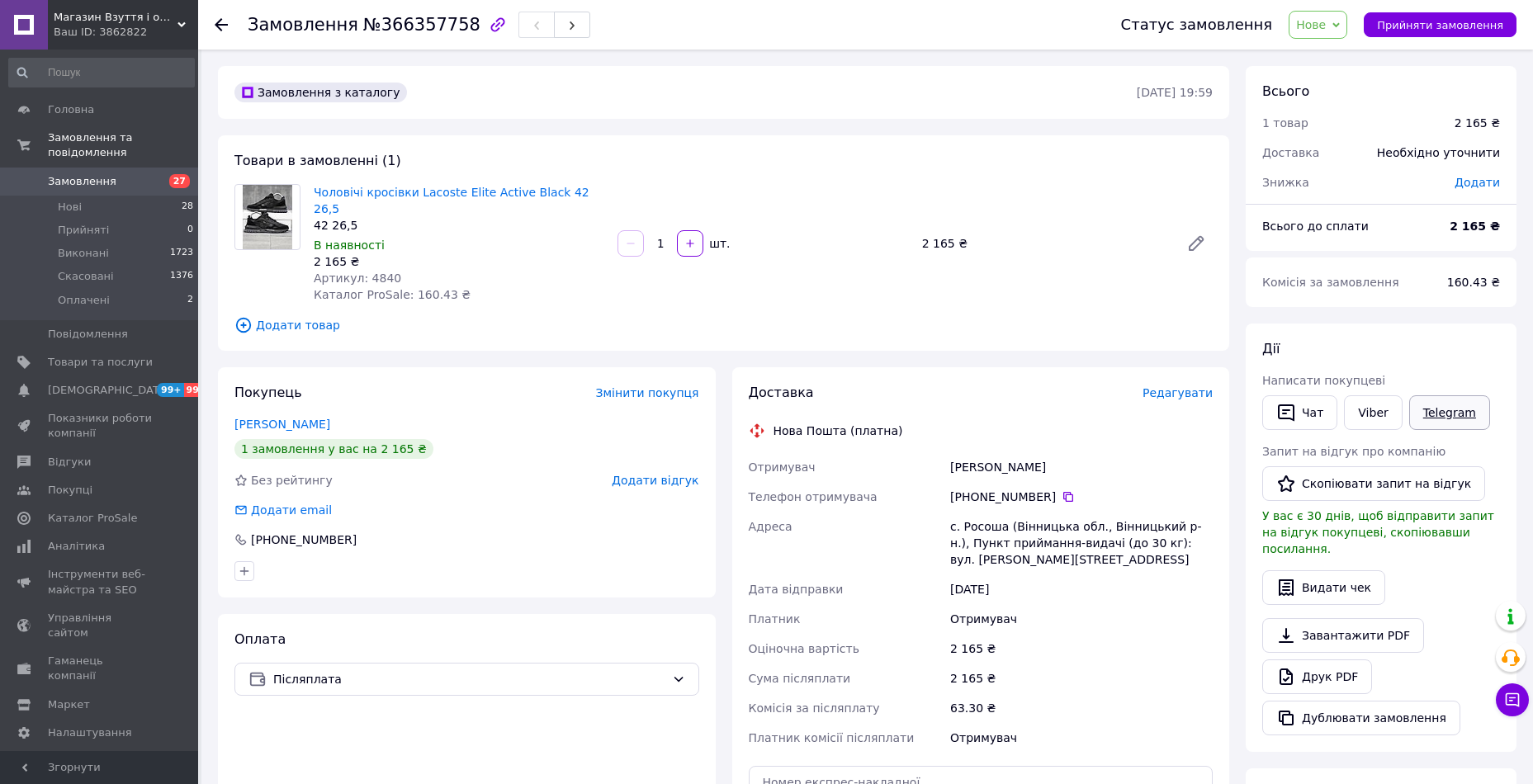
click at [1420, 416] on link "Telegram" at bounding box center [1450, 412] width 81 height 35
click at [1307, 416] on button "Чат" at bounding box center [1299, 412] width 75 height 35
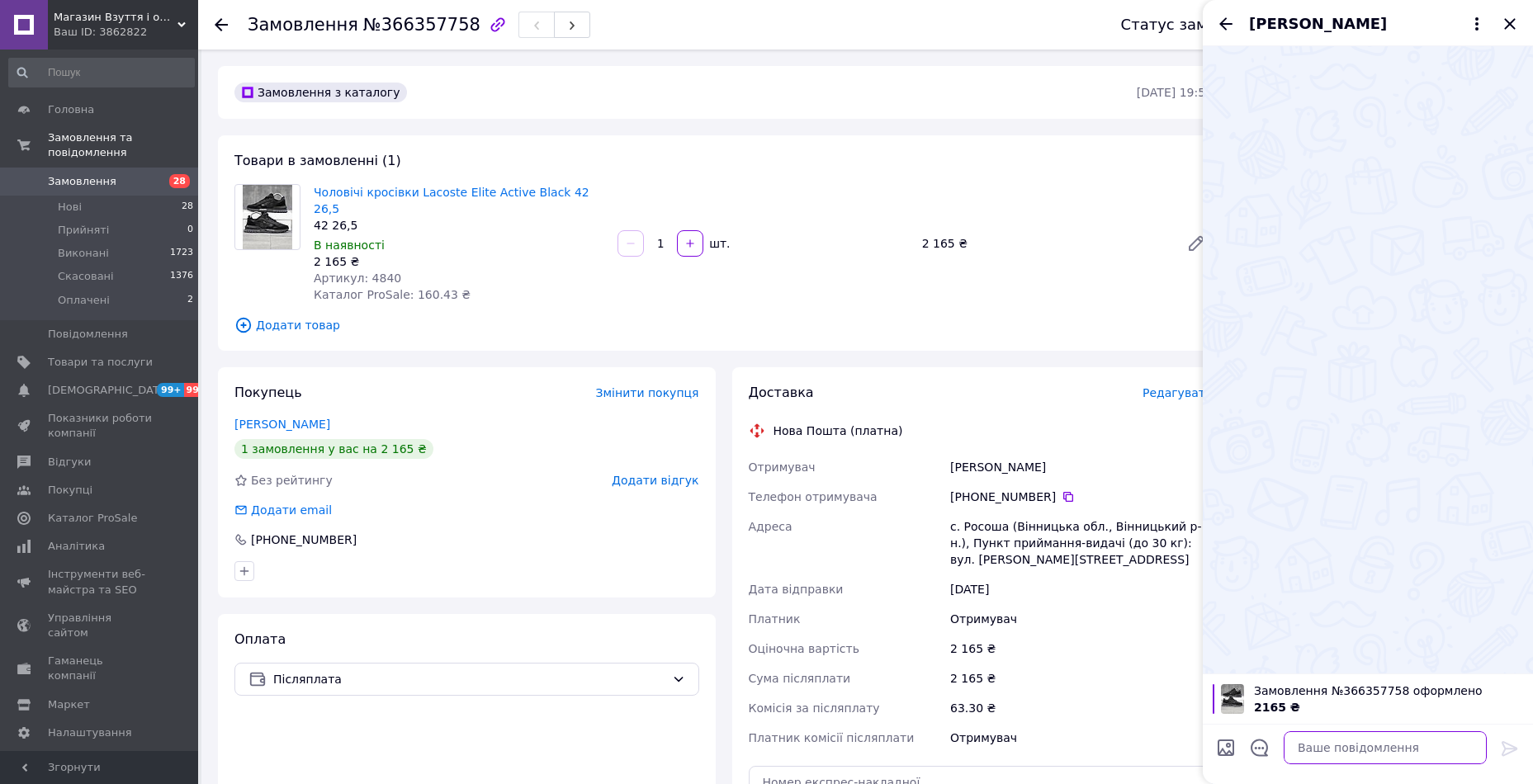
click at [1334, 748] on textarea at bounding box center [1385, 747] width 203 height 33
paste textarea "Вітаємо вас у нашому магазині ,також дякую за замовлення Уточніть, який розмір?"
type textarea "Вітаємо вас у нашому магазині ,також дякую за замовлення Уточніть, який розмір?"
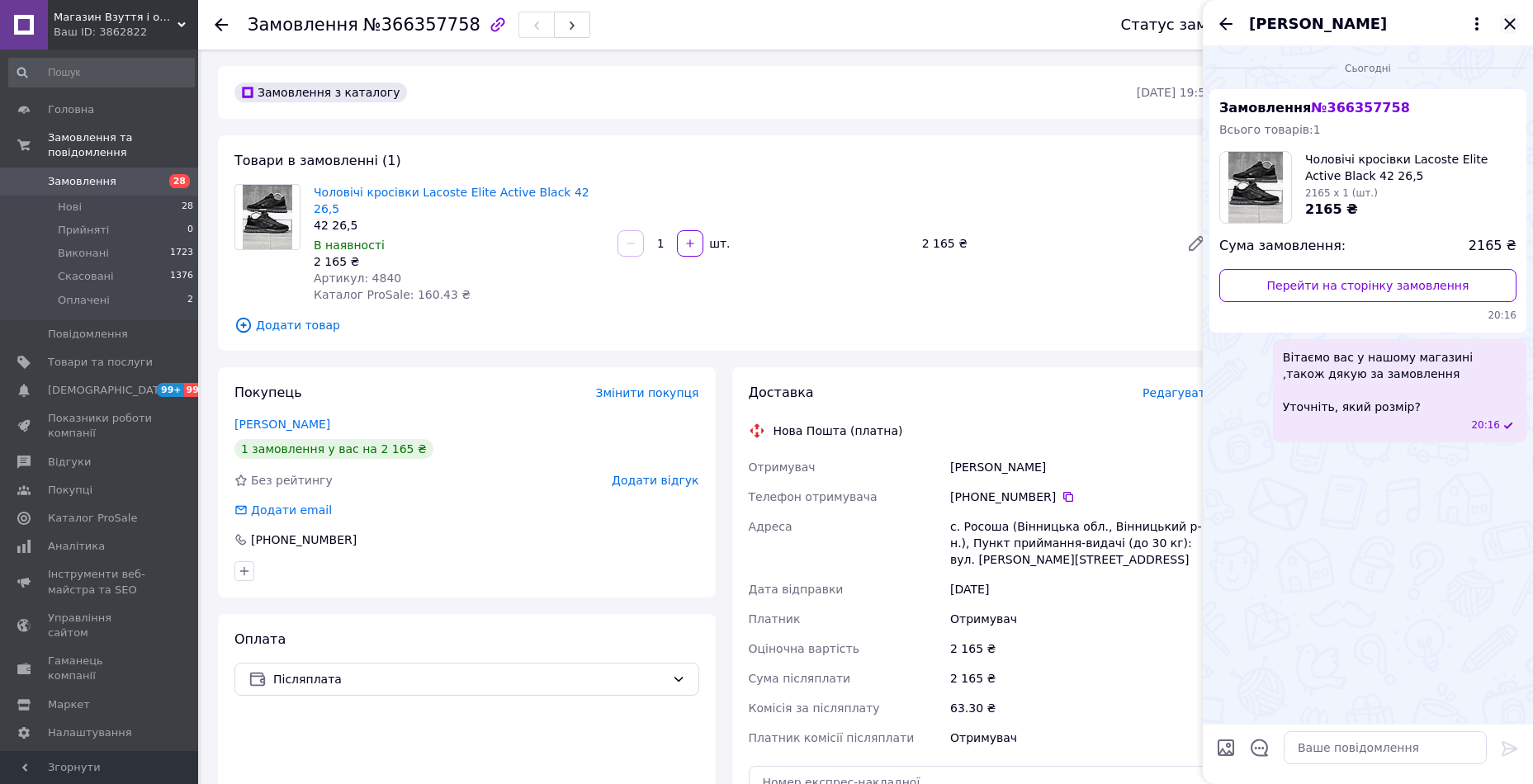
click at [1505, 21] on icon "Закрити" at bounding box center [1510, 24] width 20 height 20
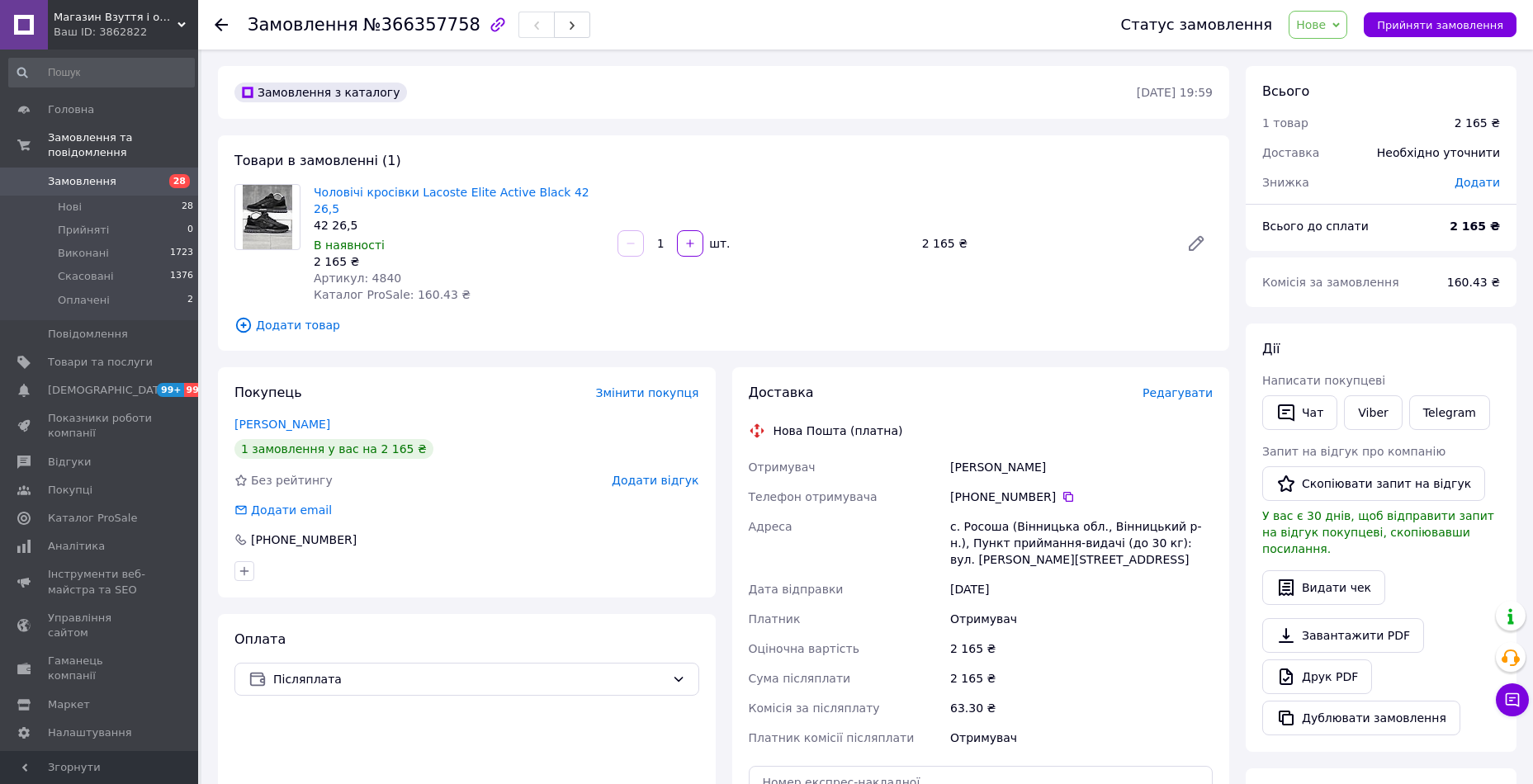
click at [982, 452] on div "[PERSON_NAME]" at bounding box center [1081, 466] width 269 height 29
copy div "[PERSON_NAME]"
click at [1061, 490] on icon at bounding box center [1068, 496] width 13 height 13
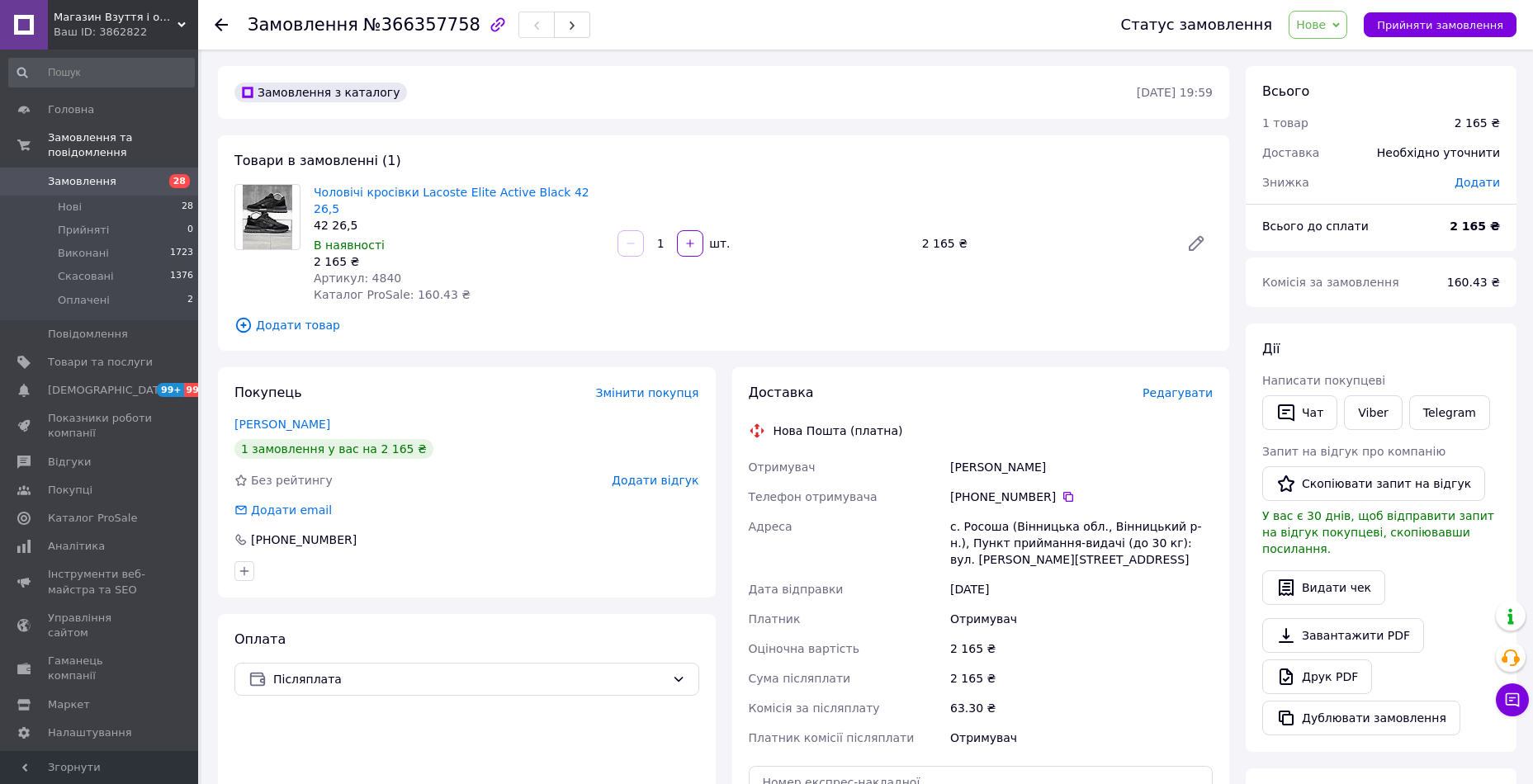
click at [388, 30] on span "№366357758" at bounding box center [422, 25] width 117 height 20
copy span "366357758"
drag, startPoint x: 598, startPoint y: 190, endPoint x: 312, endPoint y: 191, distance: 286.0
click at [312, 191] on div "Чоловічі кросівки Lacoste Elite Active Black 42 26,5 42 26,5 В наявності 2 165 …" at bounding box center [459, 243] width 304 height 125
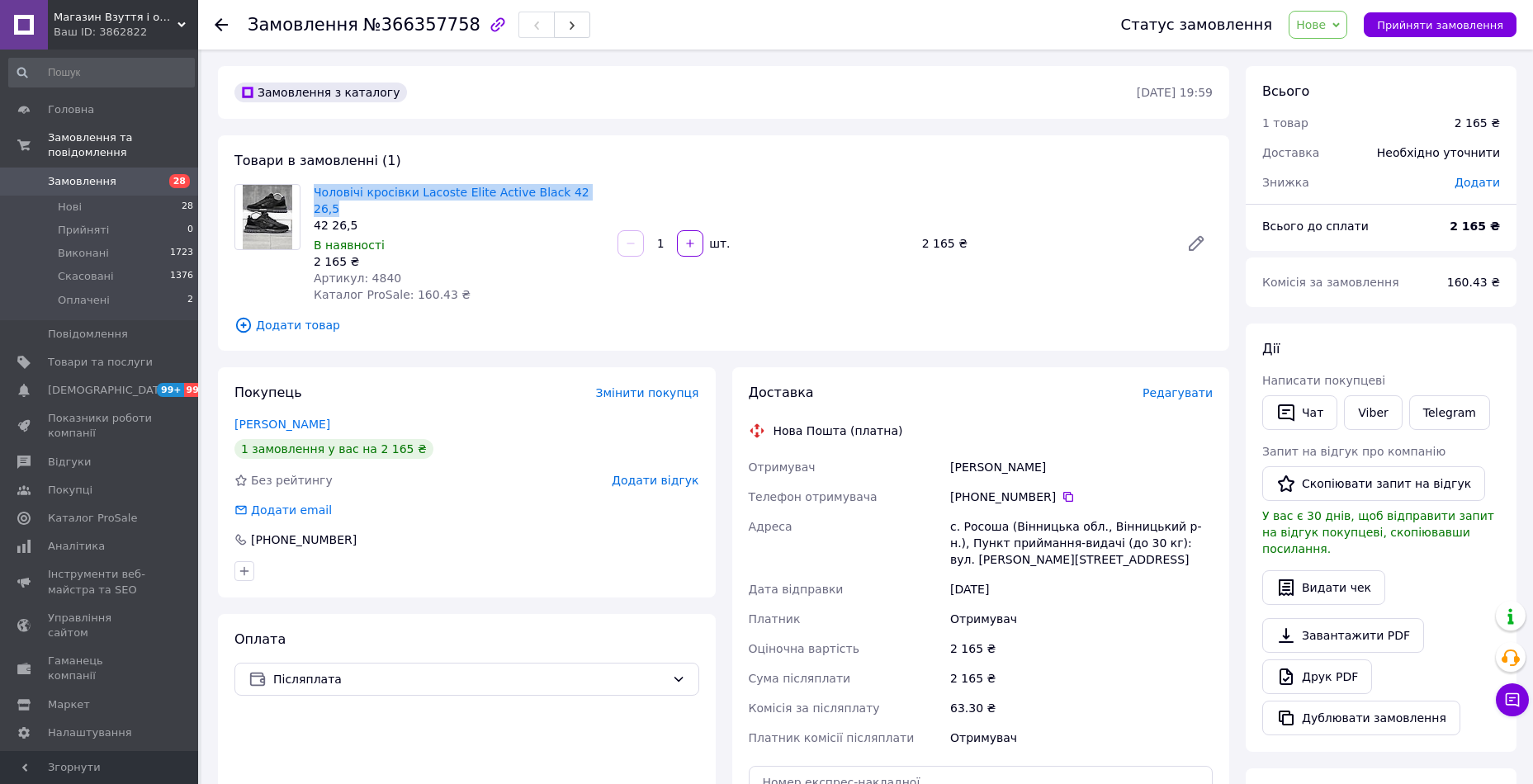
copy link "Чоловічі кросівки Lacoste Elite Active Black 42 26,5"
click at [963, 455] on div "[PERSON_NAME]" at bounding box center [1081, 466] width 269 height 29
copy div "[PERSON_NAME]"
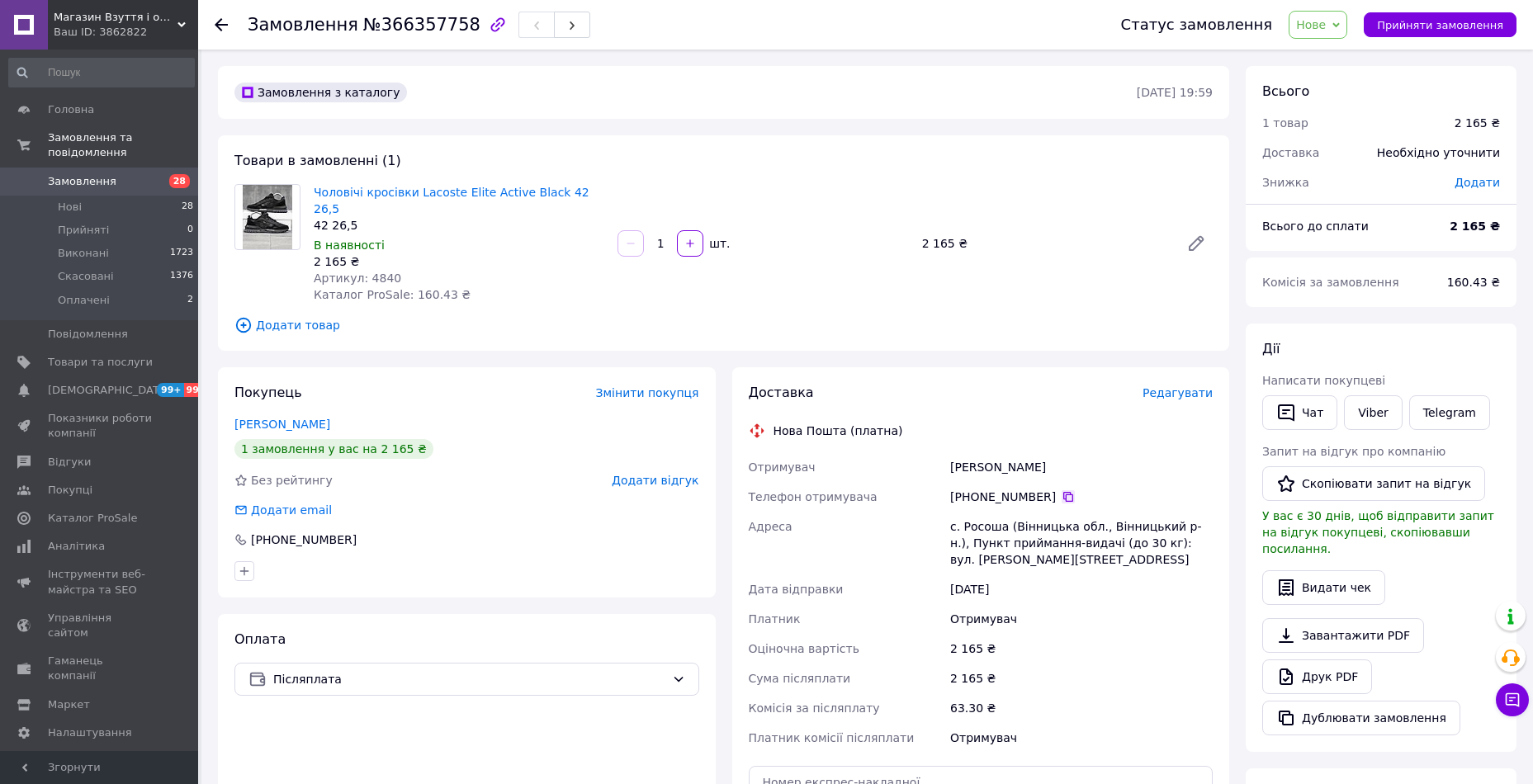
click at [1063, 492] on icon at bounding box center [1068, 496] width 10 height 10
click at [984, 511] on div "с. Росоша (Вінницька обл., Вінницький р-н.), Пункт приймання-видачі (до 30 кг):…" at bounding box center [1081, 542] width 269 height 63
copy div "Росоша"
click at [378, 272] on span "Артикул: 4840" at bounding box center [357, 278] width 88 height 13
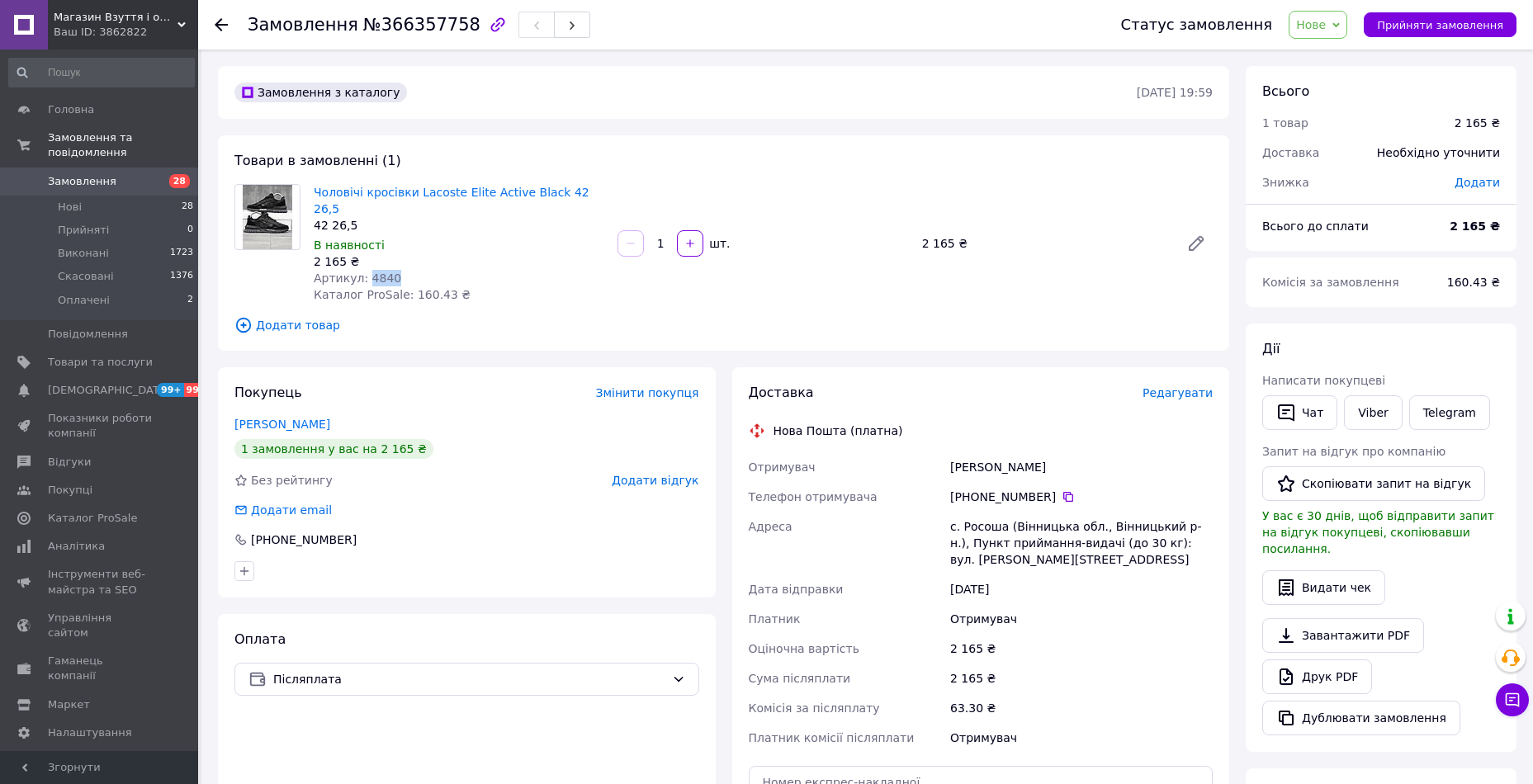
drag, startPoint x: 378, startPoint y: 259, endPoint x: 364, endPoint y: 209, distance: 51.9
click at [377, 272] on span "Артикул: 4840" at bounding box center [357, 278] width 88 height 13
copy span "4840"
